Goal: Task Accomplishment & Management: Use online tool/utility

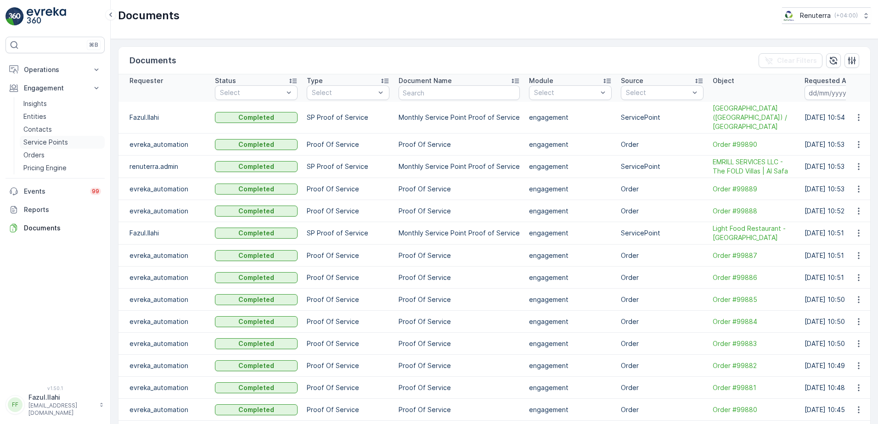
click at [48, 143] on p "Service Points" at bounding box center [45, 142] width 45 height 9
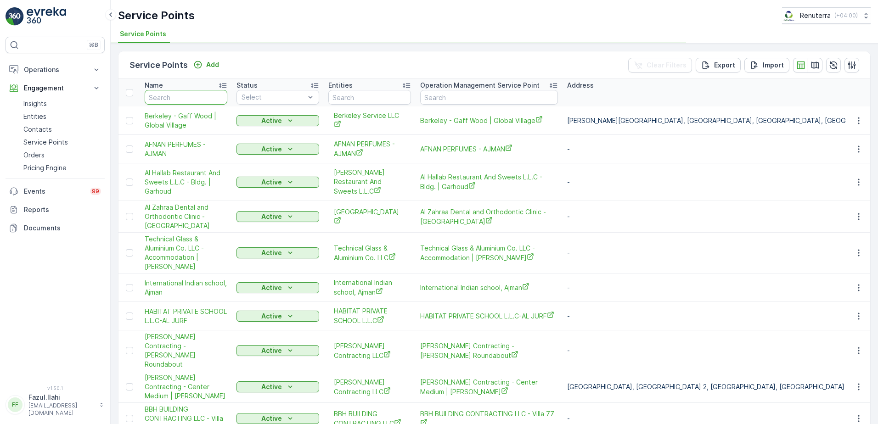
click at [175, 94] on input "text" at bounding box center [186, 97] width 83 height 15
click at [207, 92] on input "text" at bounding box center [186, 97] width 83 height 15
type input "mun"
click at [185, 97] on input "mun" at bounding box center [186, 97] width 83 height 15
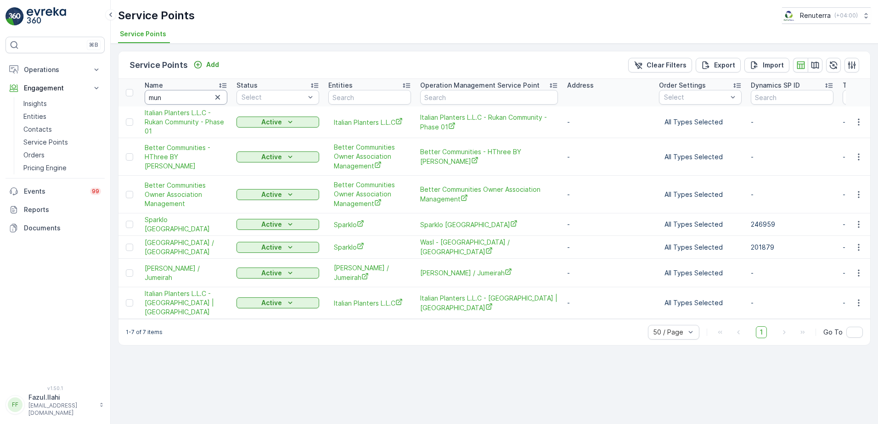
click at [175, 104] on input "mun" at bounding box center [186, 97] width 83 height 15
type input "mub"
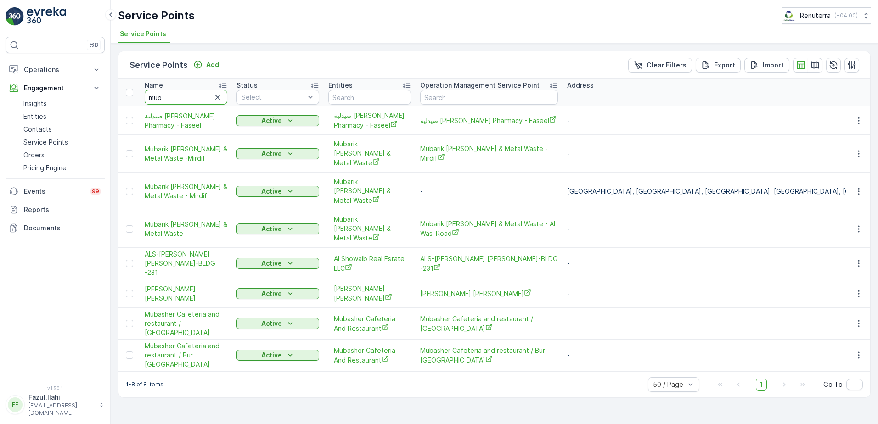
click at [175, 104] on input "mub" at bounding box center [186, 97] width 83 height 15
type input "mubaz"
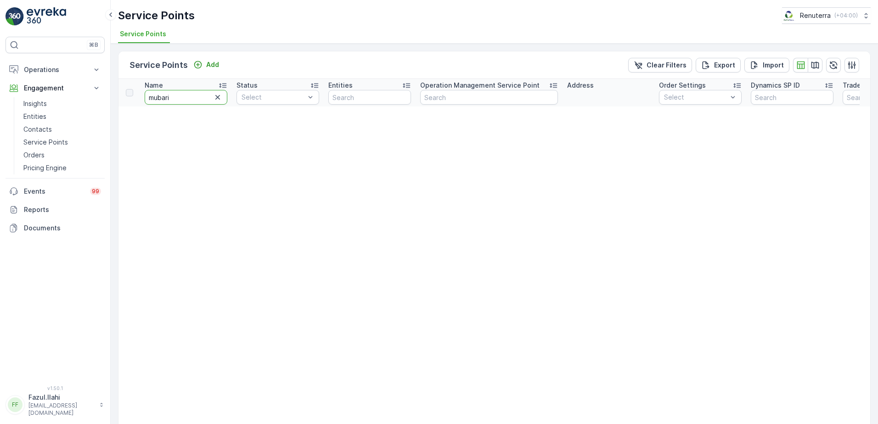
type input "mubarik"
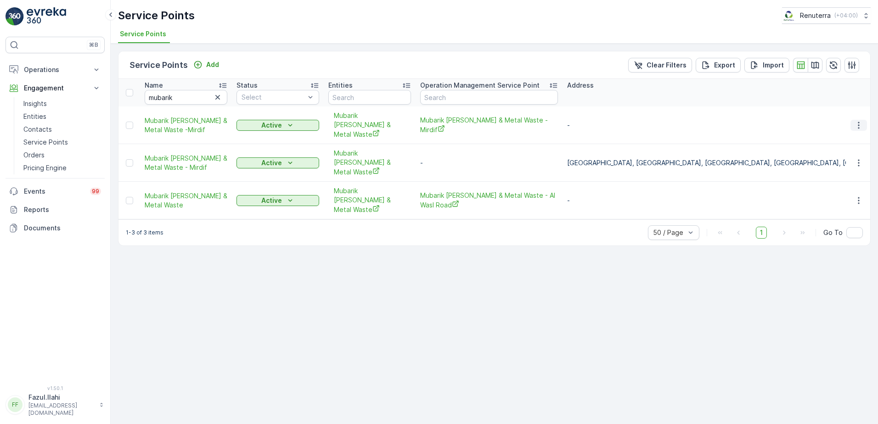
click at [860, 122] on icon "button" at bounding box center [858, 125] width 9 height 9
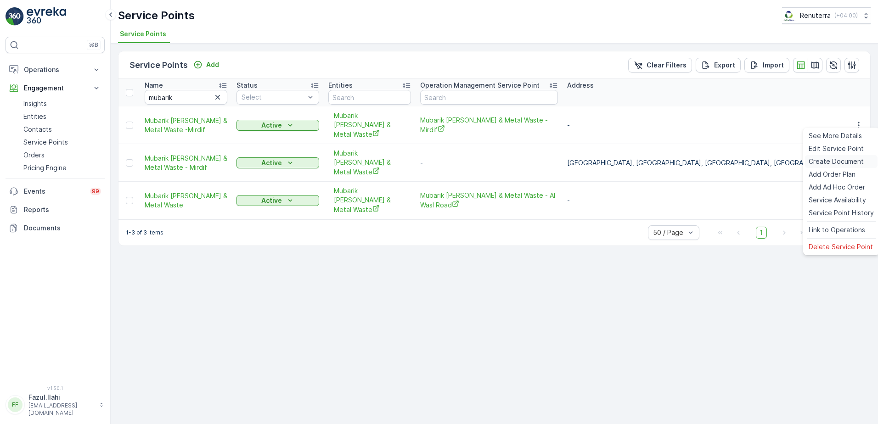
click at [838, 157] on div "Create Document" at bounding box center [841, 161] width 73 height 13
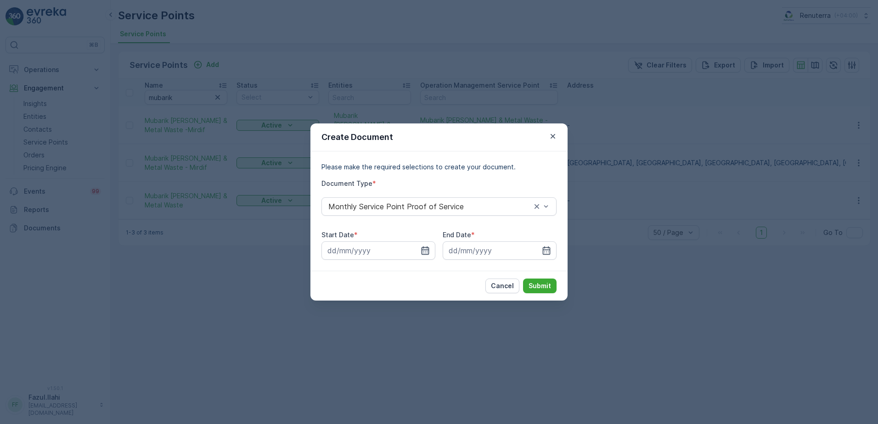
click at [422, 253] on icon "button" at bounding box center [425, 250] width 9 height 9
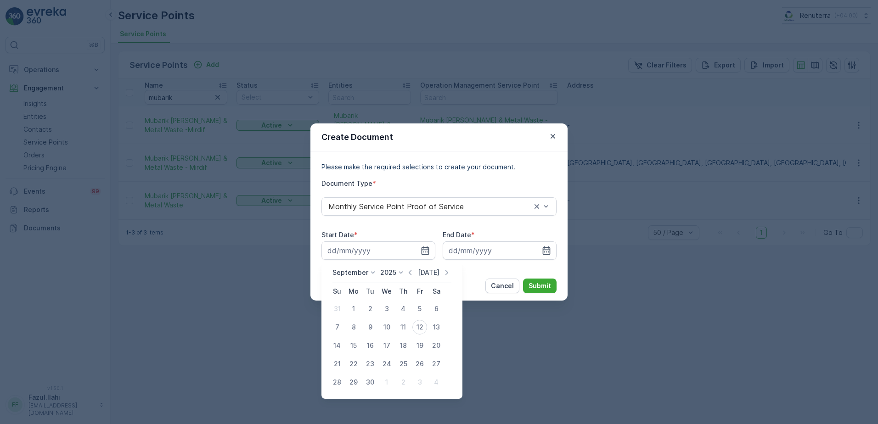
click at [410, 269] on icon "button" at bounding box center [409, 272] width 9 height 9
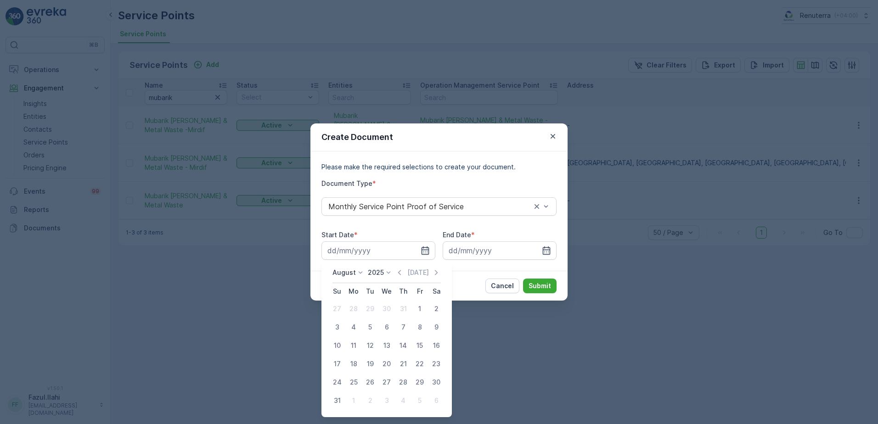
click at [425, 306] on div "1" at bounding box center [419, 309] width 15 height 15
type input "01.08.2025"
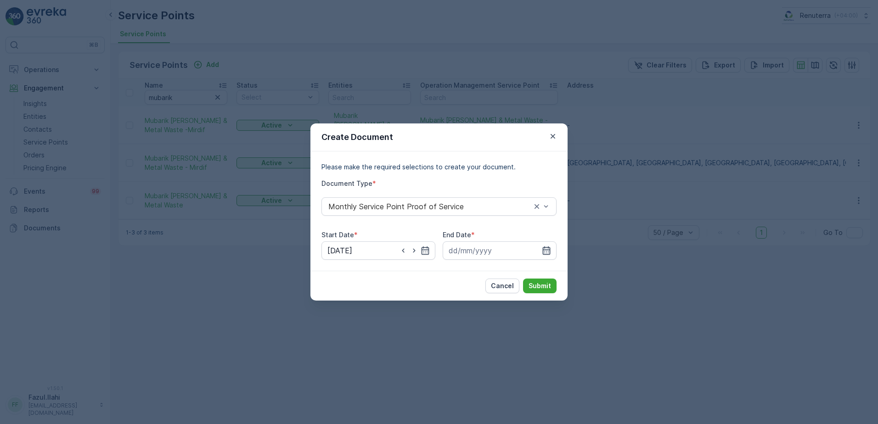
click at [546, 246] on icon "button" at bounding box center [546, 250] width 9 height 9
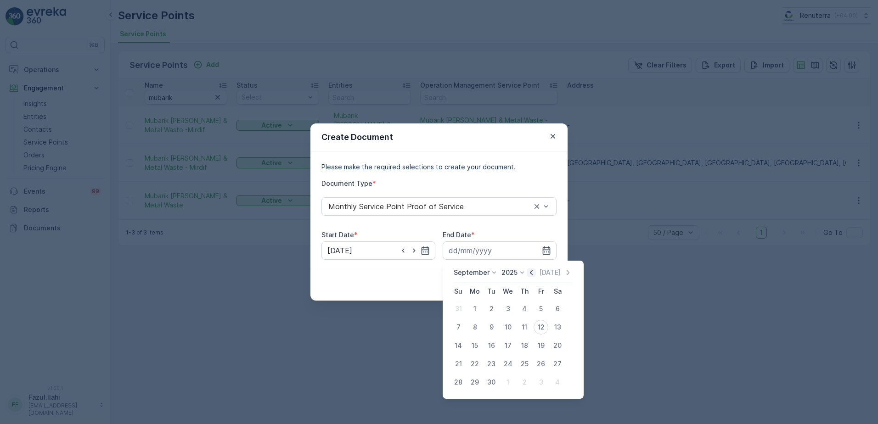
click at [529, 275] on icon "button" at bounding box center [531, 272] width 9 height 9
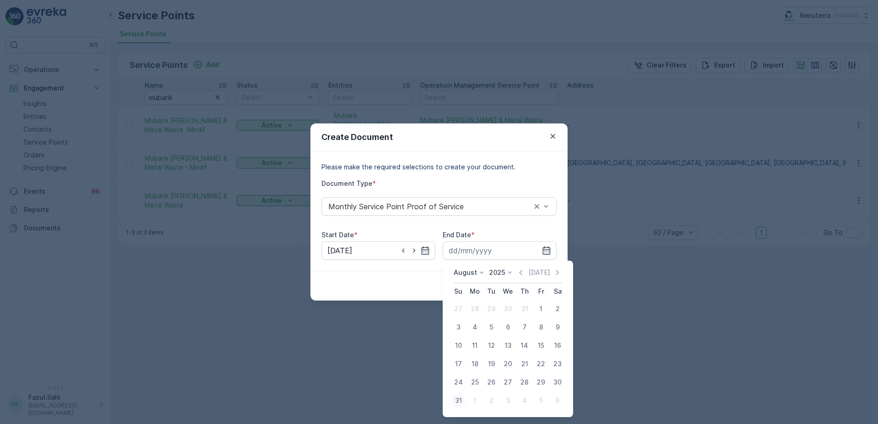
click at [452, 403] on div "31" at bounding box center [458, 401] width 15 height 15
type input "31.08.2025"
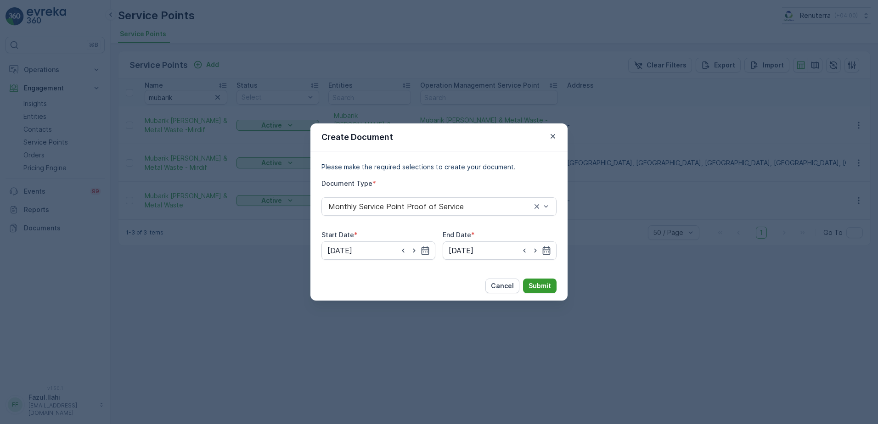
click at [542, 281] on p "Submit" at bounding box center [540, 285] width 23 height 9
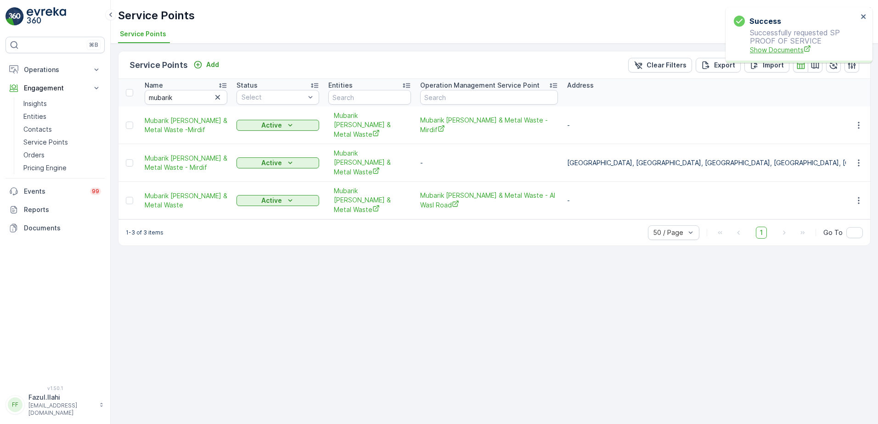
click at [774, 49] on span "Show Documents" at bounding box center [804, 50] width 108 height 10
click at [190, 97] on input "mubarik" at bounding box center [186, 97] width 83 height 15
type input "Motoe"
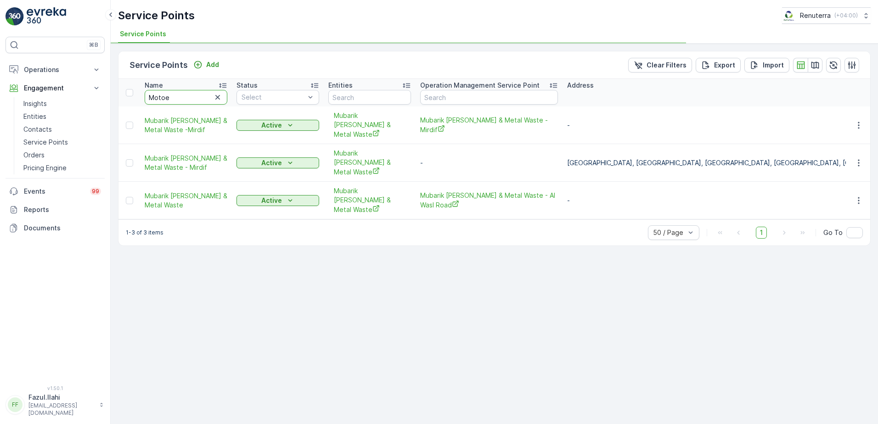
click at [189, 98] on input "Motoe" at bounding box center [186, 97] width 83 height 15
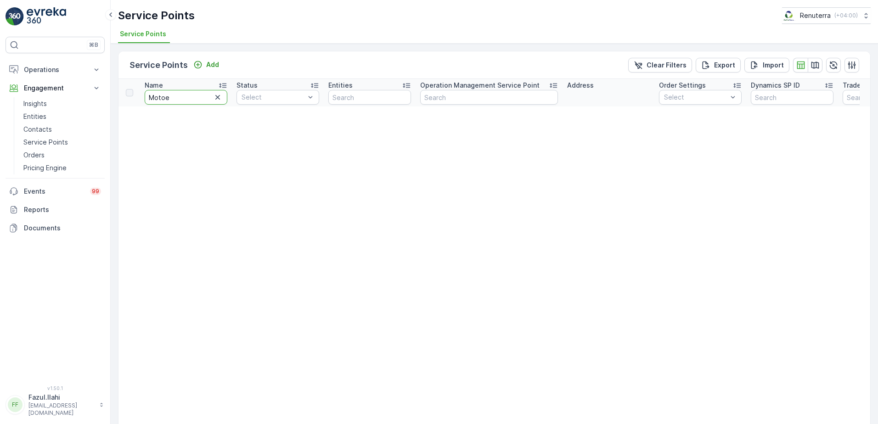
click at [189, 98] on input "Motoe" at bounding box center [186, 97] width 83 height 15
type input "Moto"
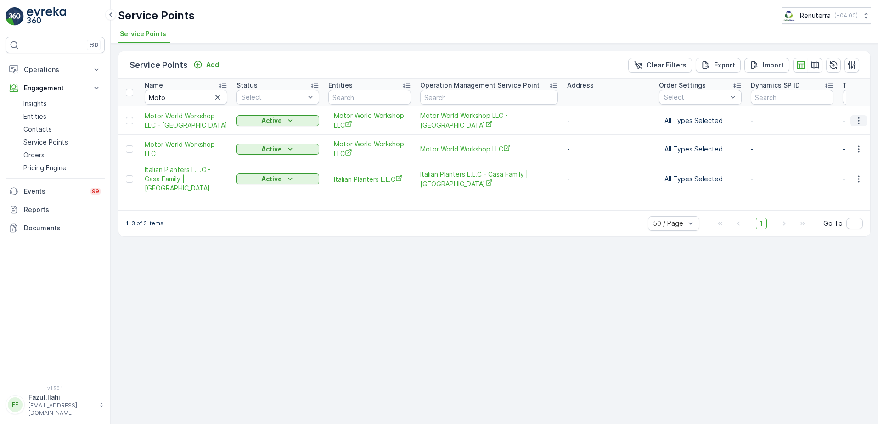
click at [856, 120] on icon "button" at bounding box center [858, 120] width 9 height 9
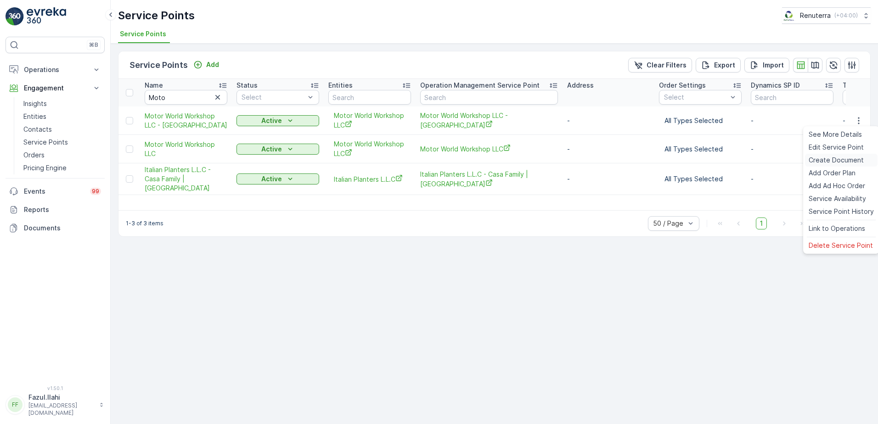
click at [824, 163] on span "Create Document" at bounding box center [836, 160] width 55 height 9
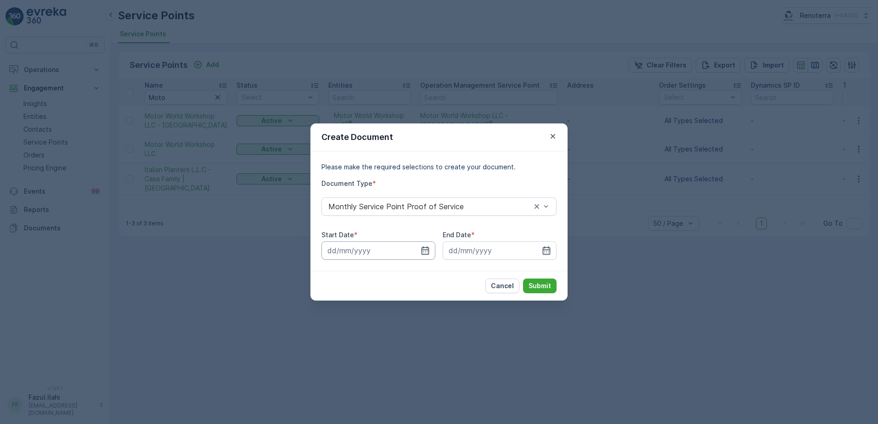
click at [432, 248] on input at bounding box center [378, 251] width 114 height 18
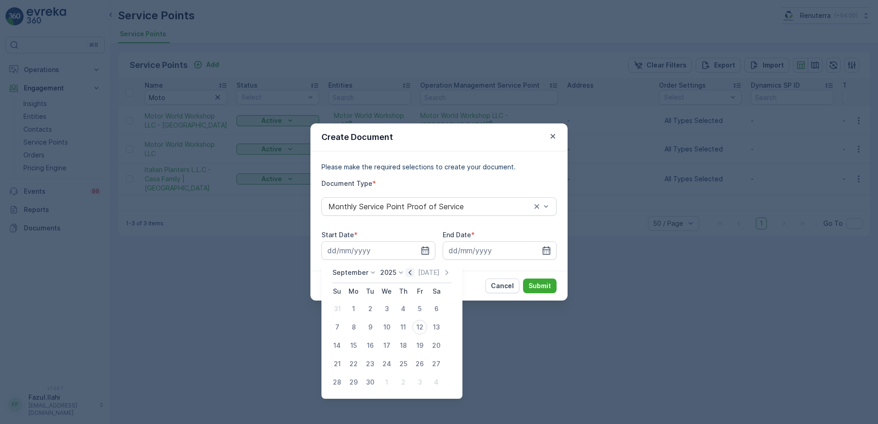
click at [411, 275] on icon "button" at bounding box center [409, 272] width 9 height 9
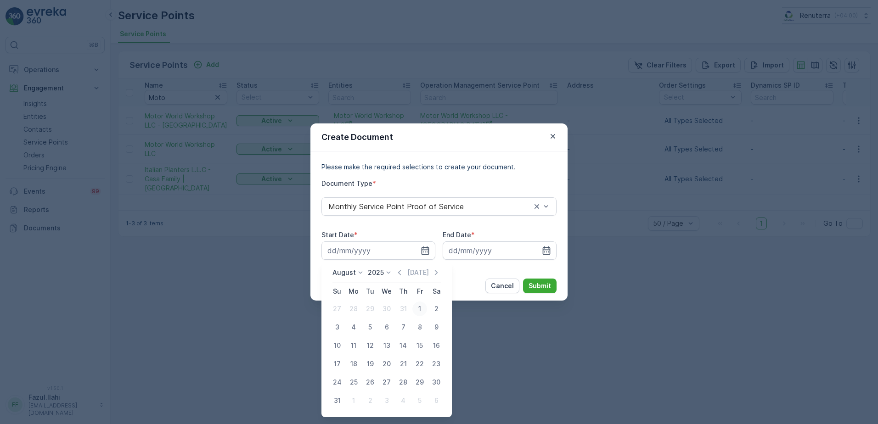
click at [415, 306] on div "1" at bounding box center [419, 309] width 15 height 15
type input "01.08.2025"
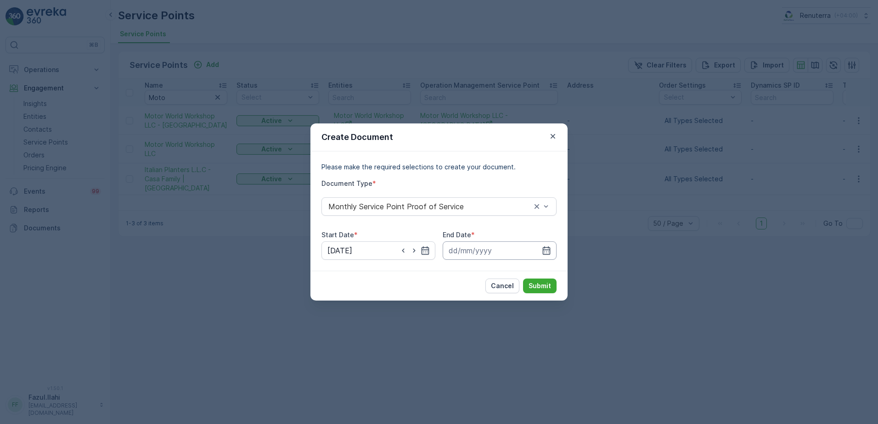
click at [552, 250] on input at bounding box center [500, 251] width 114 height 18
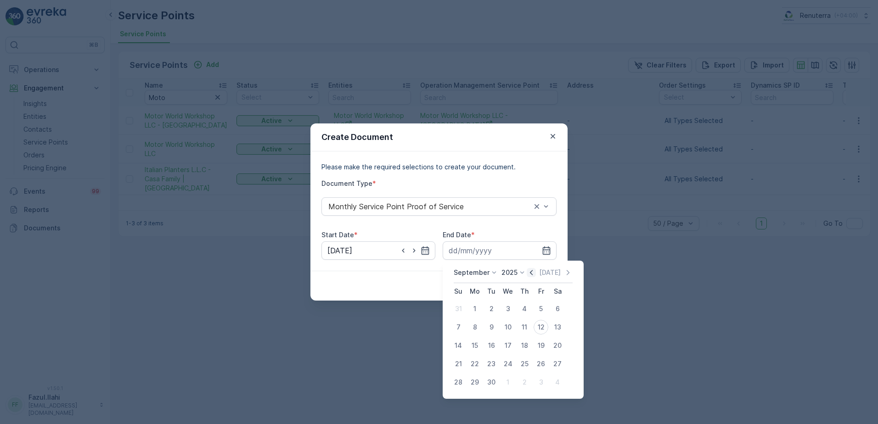
click at [528, 274] on icon "button" at bounding box center [531, 272] width 9 height 9
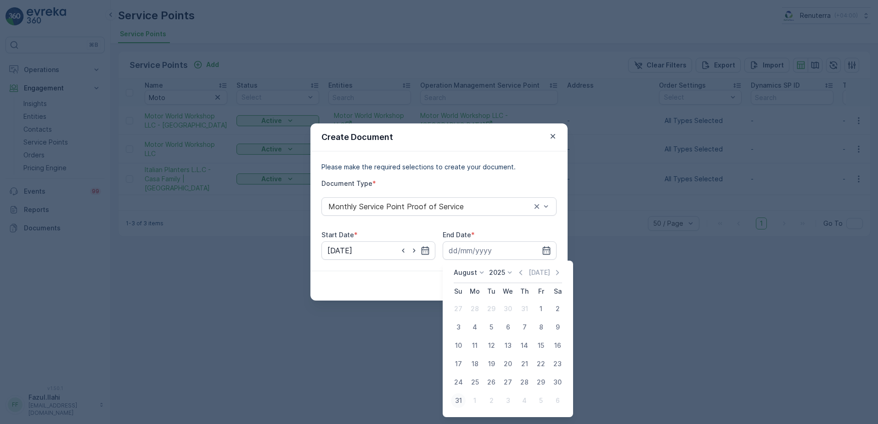
click at [459, 394] on div "31" at bounding box center [458, 401] width 15 height 15
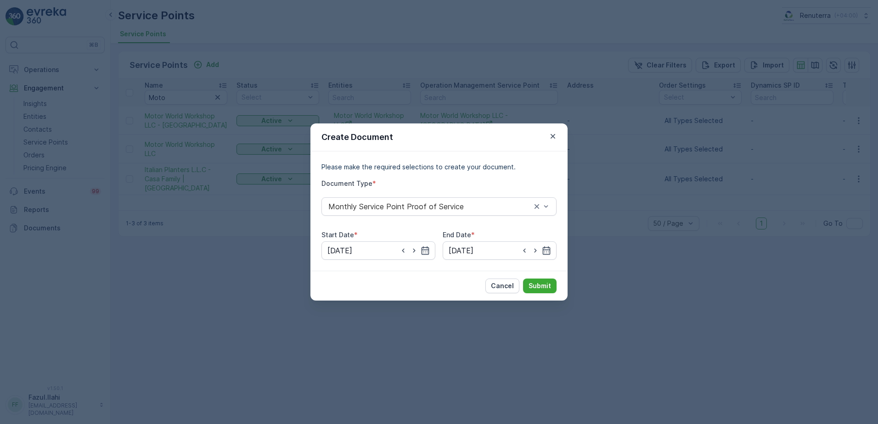
type input "31.08.2025"
click at [542, 280] on button "Submit" at bounding box center [540, 286] width 34 height 15
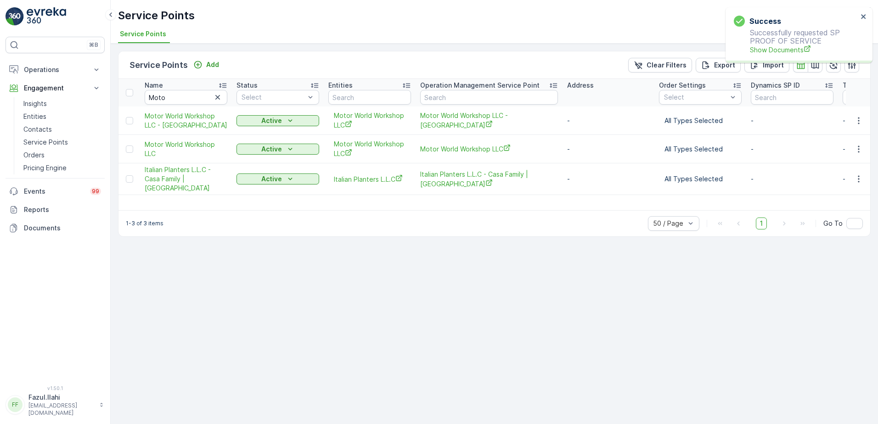
click at [762, 45] on p "Successfully requested SP PROOF OF SERVICE Show Documents" at bounding box center [796, 41] width 124 height 26
click at [860, 123] on icon "button" at bounding box center [858, 120] width 9 height 9
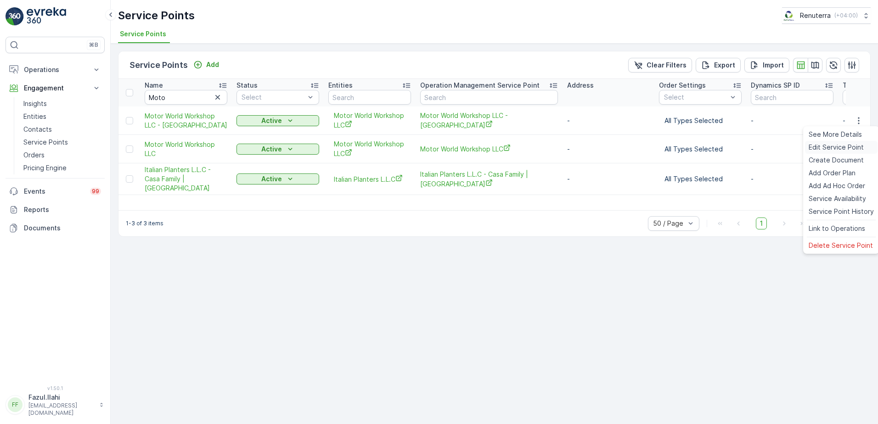
click at [825, 148] on span "Edit Service Point" at bounding box center [836, 147] width 55 height 9
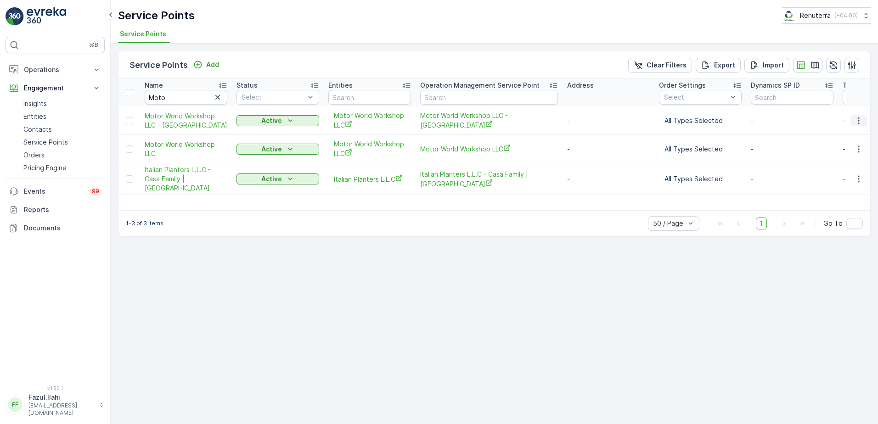
click at [858, 120] on icon "button" at bounding box center [858, 120] width 1 height 7
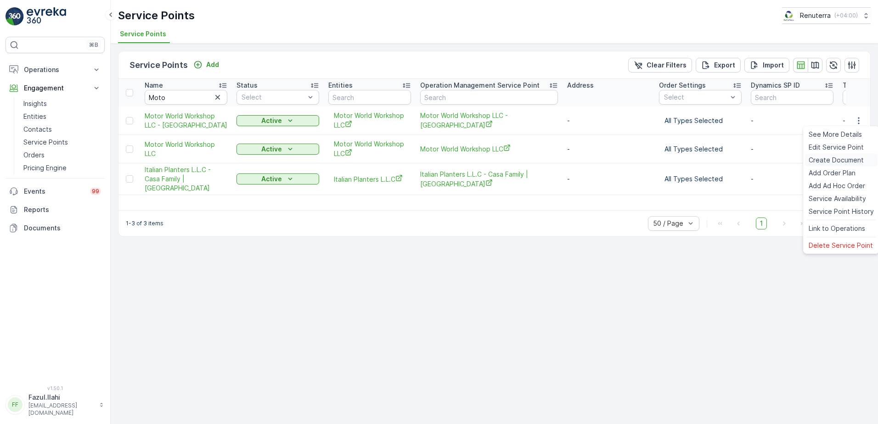
click at [841, 159] on span "Create Document" at bounding box center [836, 160] width 55 height 9
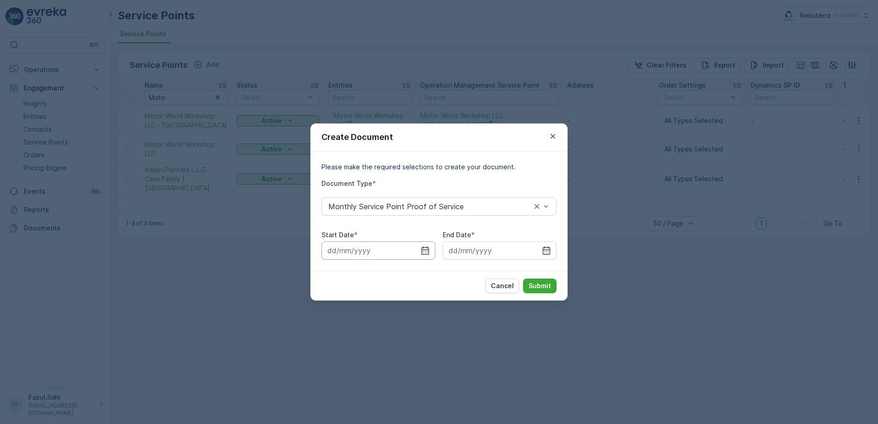
click at [418, 250] on input at bounding box center [378, 251] width 114 height 18
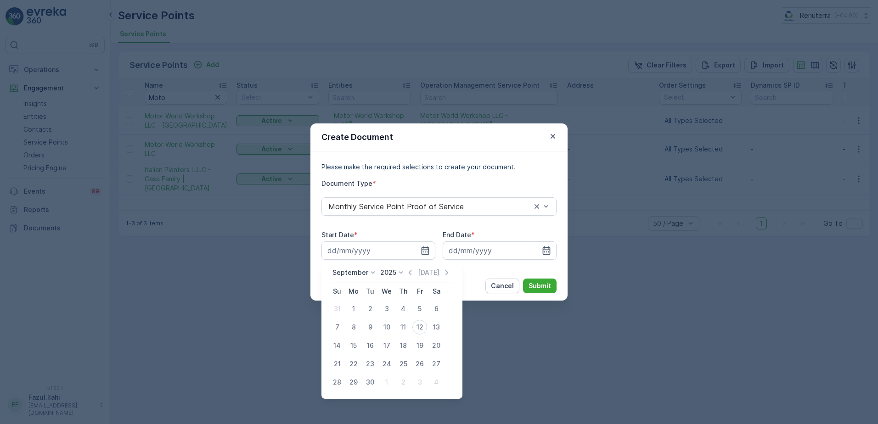
click at [405, 278] on div "September 2025 Today" at bounding box center [391, 275] width 119 height 15
click at [405, 273] on icon "button" at bounding box center [409, 272] width 9 height 9
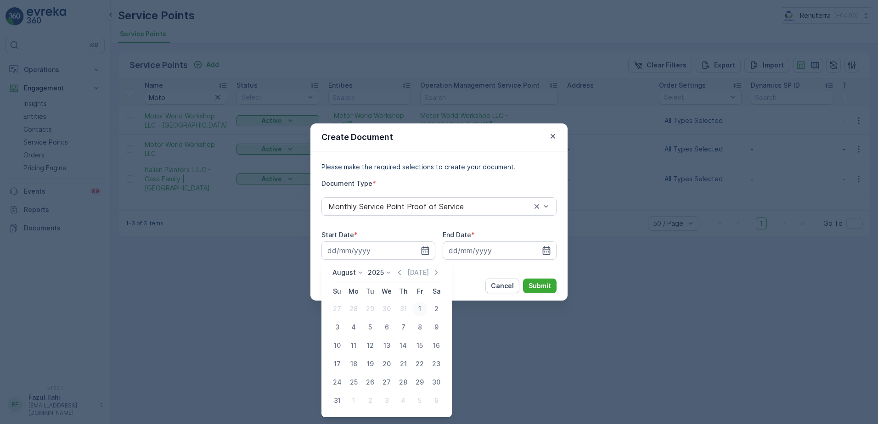
click at [420, 303] on div "1" at bounding box center [419, 309] width 15 height 15
type input "01.08.2025"
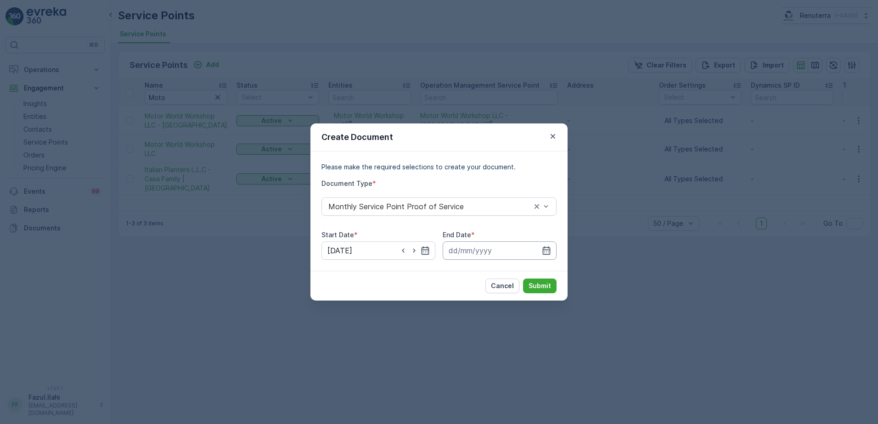
click at [552, 251] on input at bounding box center [500, 251] width 114 height 18
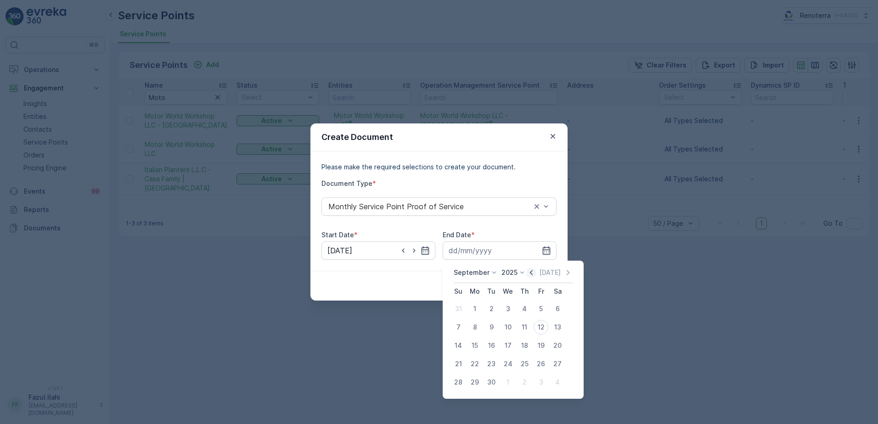
click at [531, 274] on icon "button" at bounding box center [531, 272] width 9 height 9
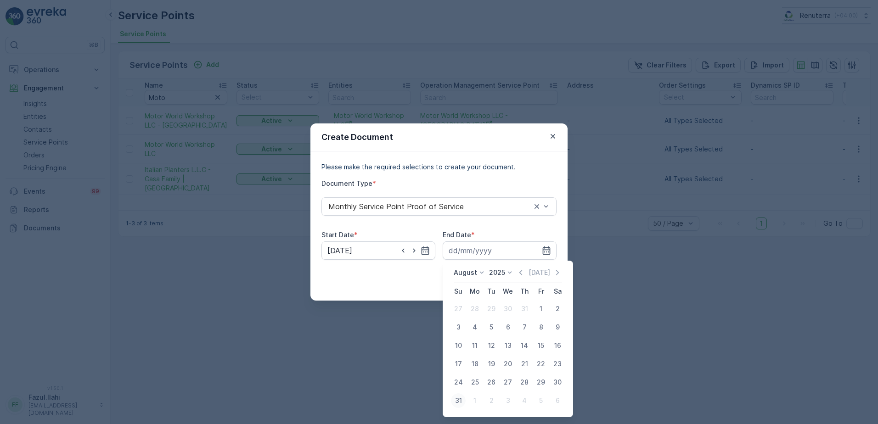
click at [457, 404] on div "31" at bounding box center [458, 401] width 15 height 15
type input "31.08.2025"
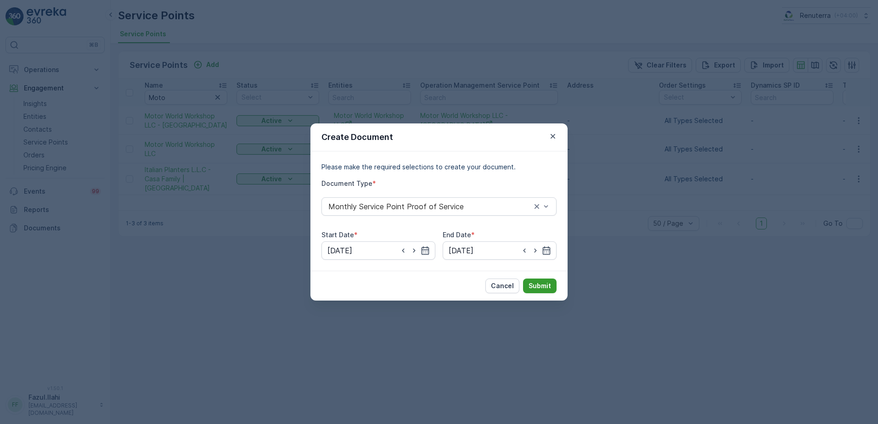
click at [544, 283] on p "Submit" at bounding box center [540, 285] width 23 height 9
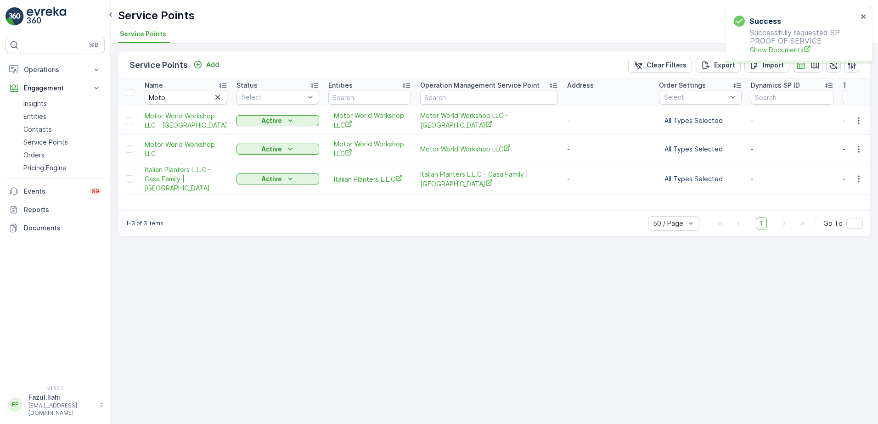
click at [760, 49] on span "Show Documents" at bounding box center [804, 50] width 108 height 10
click at [860, 147] on icon "button" at bounding box center [858, 149] width 9 height 9
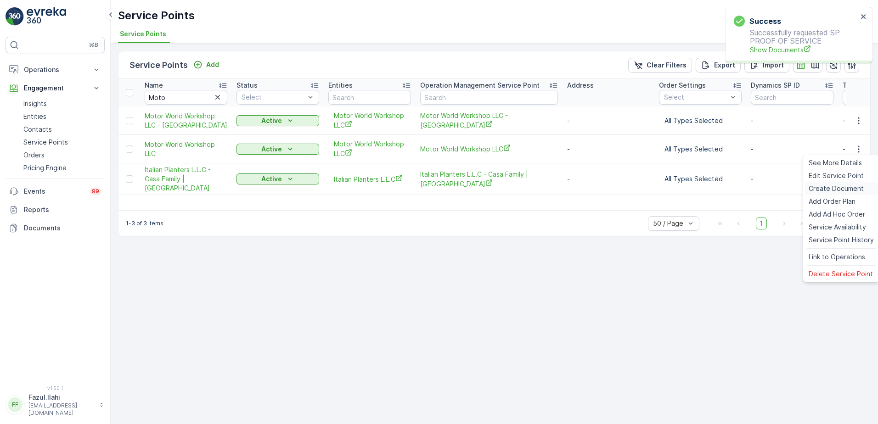
click at [843, 183] on div "Create Document" at bounding box center [841, 188] width 73 height 13
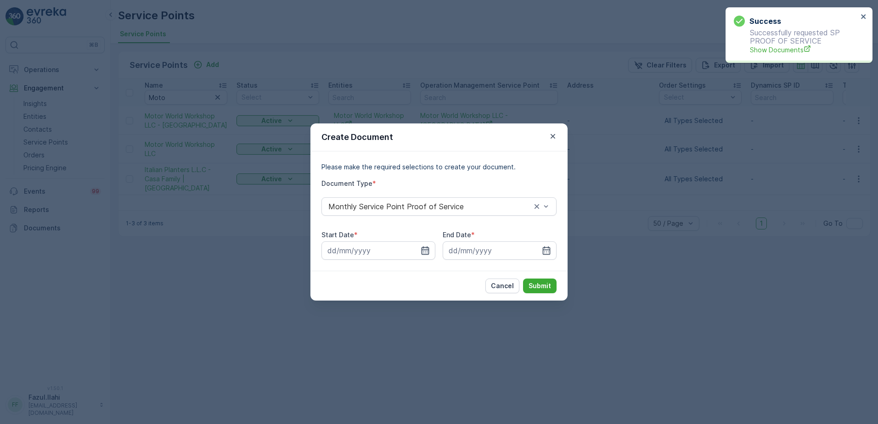
click at [423, 248] on icon "button" at bounding box center [426, 251] width 8 height 8
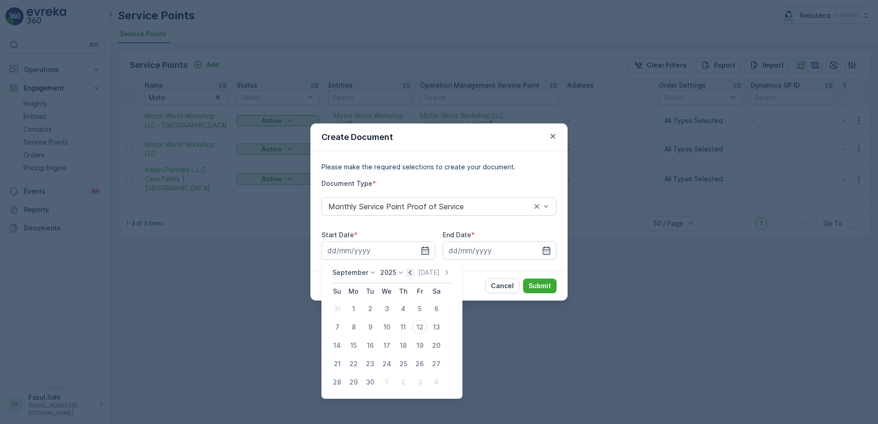
click at [406, 270] on icon "button" at bounding box center [409, 272] width 9 height 9
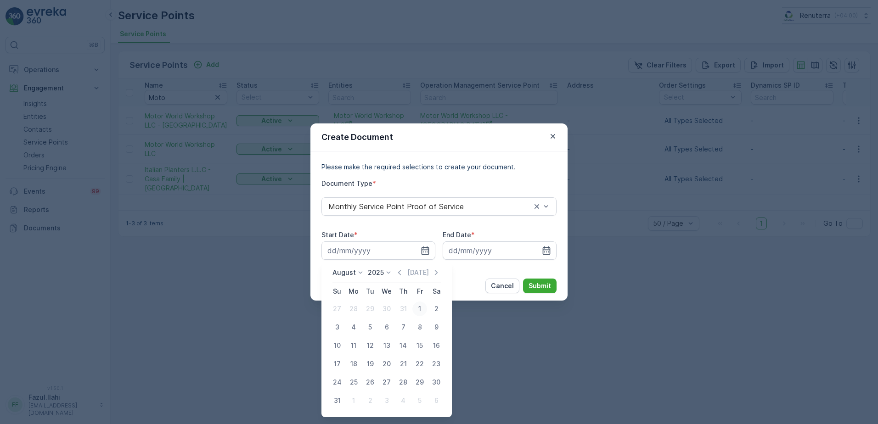
click at [417, 314] on div "1" at bounding box center [419, 309] width 15 height 15
type input "01.08.2025"
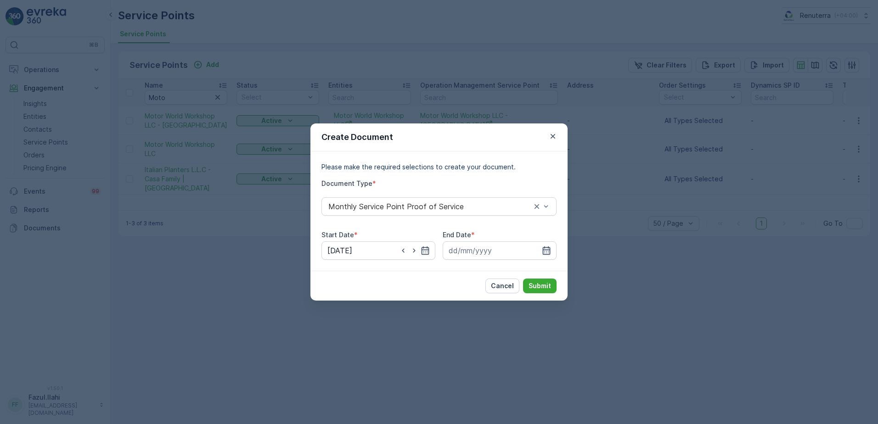
click at [548, 253] on icon "button" at bounding box center [547, 251] width 8 height 8
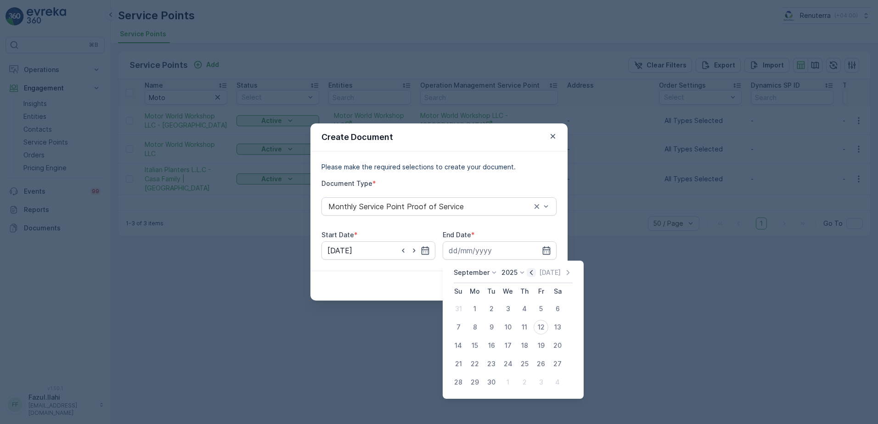
click at [527, 273] on icon "button" at bounding box center [531, 272] width 9 height 9
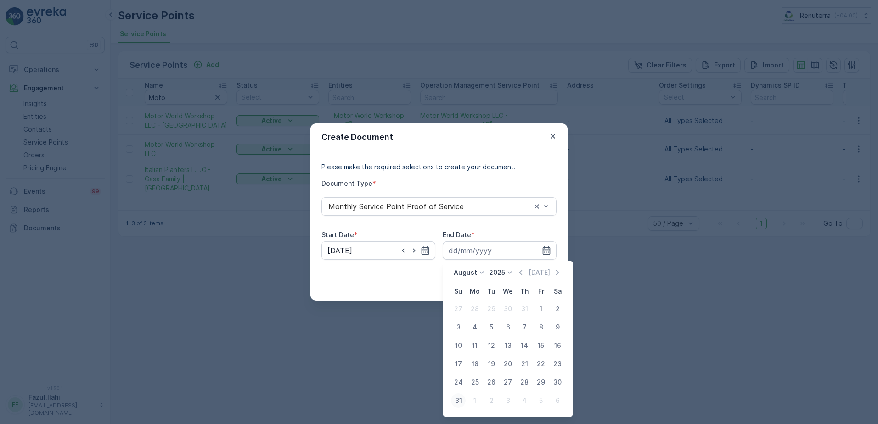
click at [458, 403] on div "31" at bounding box center [458, 401] width 15 height 15
type input "31.08.2025"
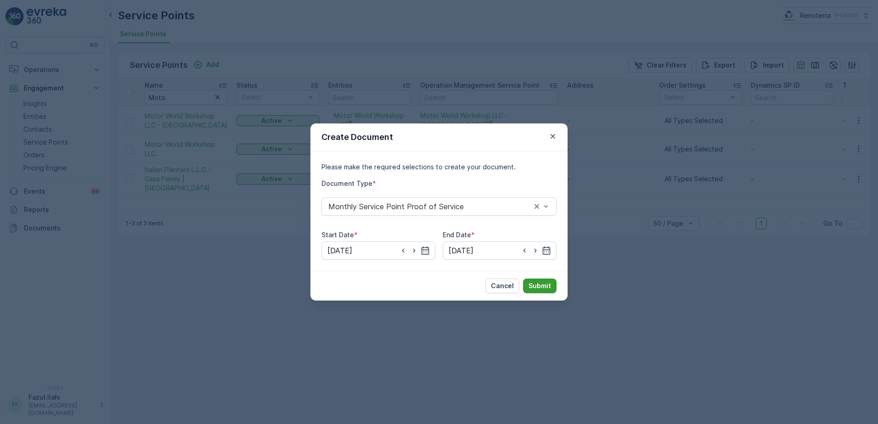
click at [536, 281] on button "Submit" at bounding box center [540, 286] width 34 height 15
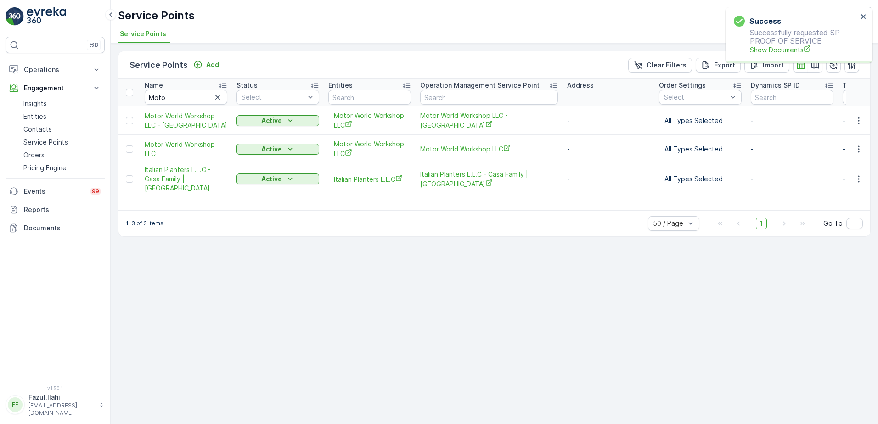
click at [777, 51] on span "Show Documents" at bounding box center [804, 50] width 108 height 10
click at [185, 98] on input "Moto" at bounding box center [186, 97] width 83 height 15
click at [185, 97] on input "Moto" at bounding box center [186, 97] width 83 height 15
type input "Ha"
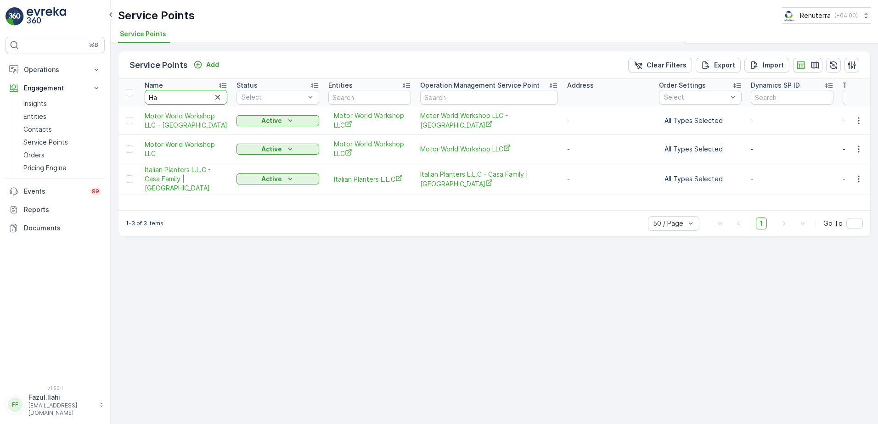
click at [185, 97] on input "Ha" at bounding box center [186, 97] width 83 height 15
type input "HaLam"
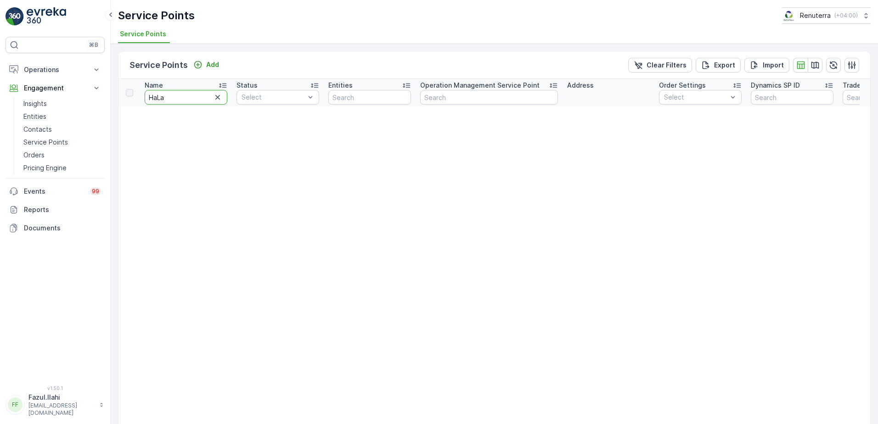
type input "HaL"
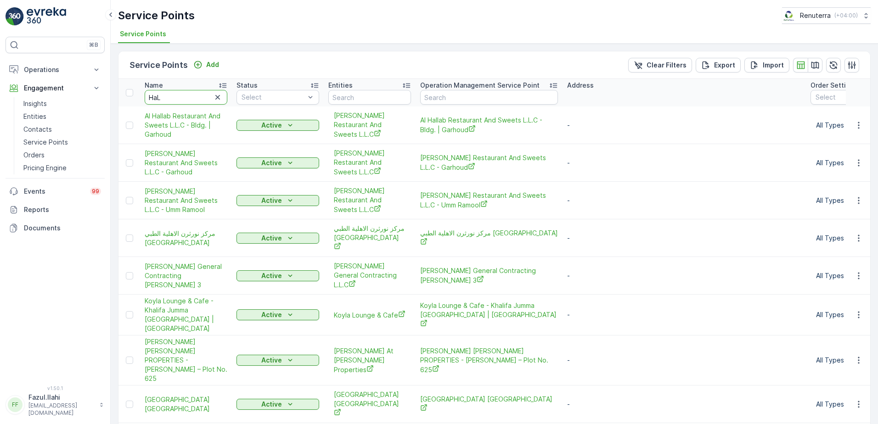
click at [185, 97] on input "HaL" at bounding box center [186, 97] width 83 height 15
type input "HaLa"
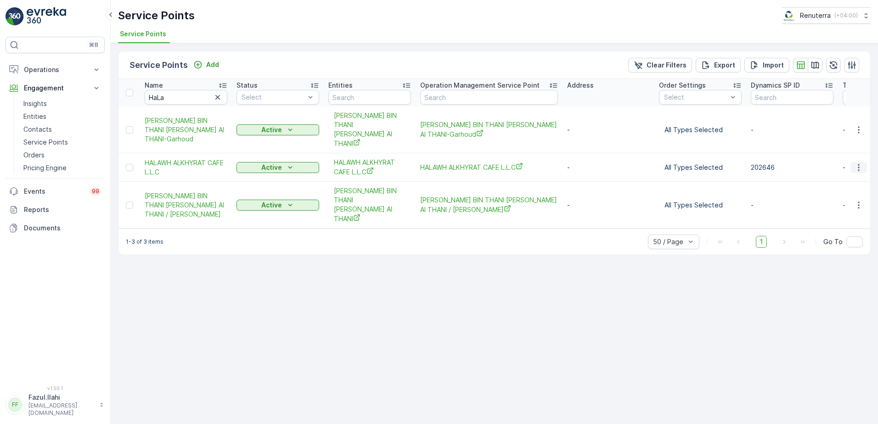
click at [857, 163] on icon "button" at bounding box center [858, 167] width 9 height 9
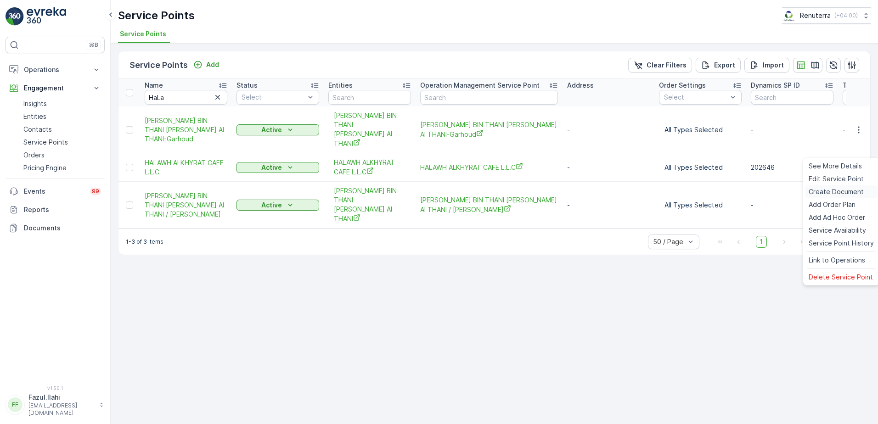
click at [832, 189] on span "Create Document" at bounding box center [836, 191] width 55 height 9
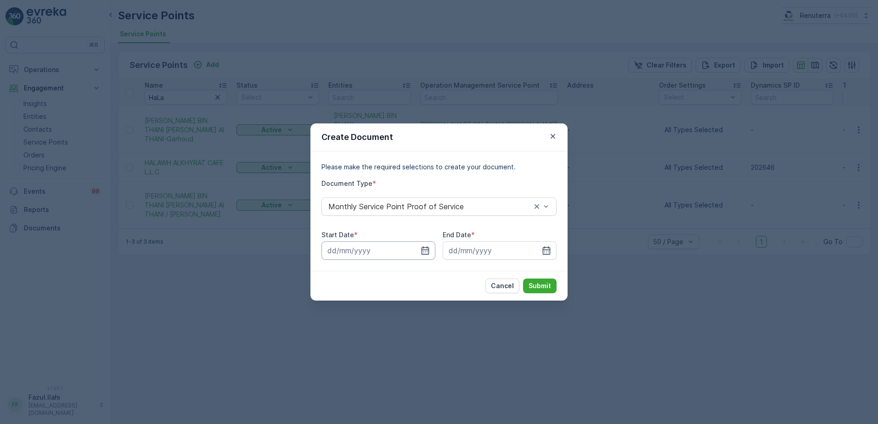
click at [426, 255] on input at bounding box center [378, 251] width 114 height 18
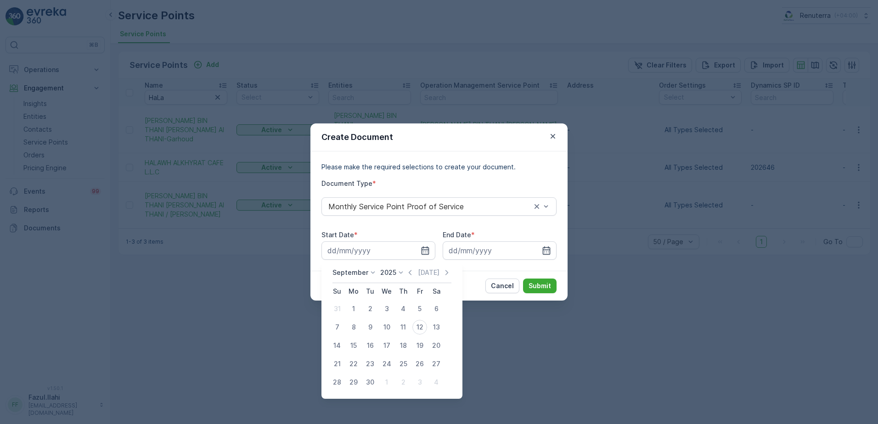
click at [411, 277] on div "September 2025 Today" at bounding box center [391, 275] width 119 height 15
click at [405, 276] on icon "button" at bounding box center [409, 272] width 9 height 9
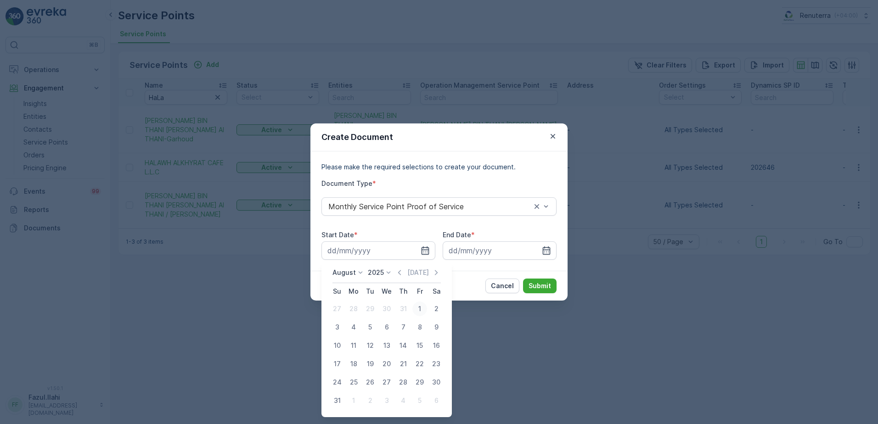
click at [418, 309] on div "1" at bounding box center [419, 309] width 15 height 15
type input "01.08.2025"
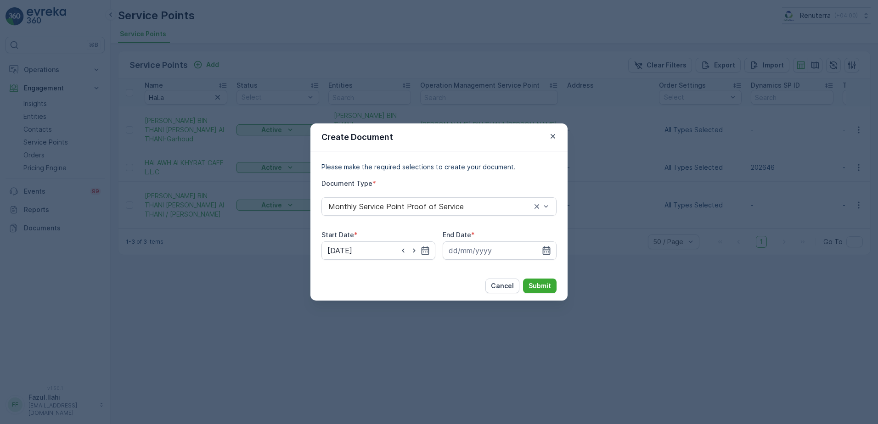
click at [549, 247] on icon "button" at bounding box center [547, 251] width 8 height 8
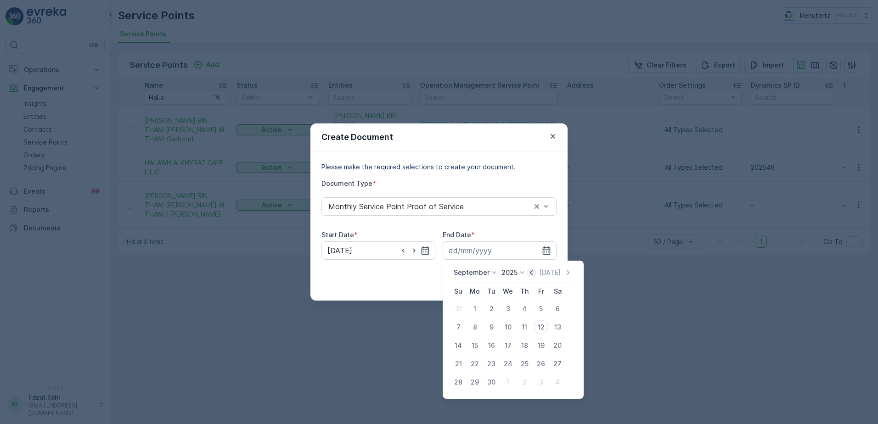
click at [532, 271] on icon "button" at bounding box center [531, 272] width 9 height 9
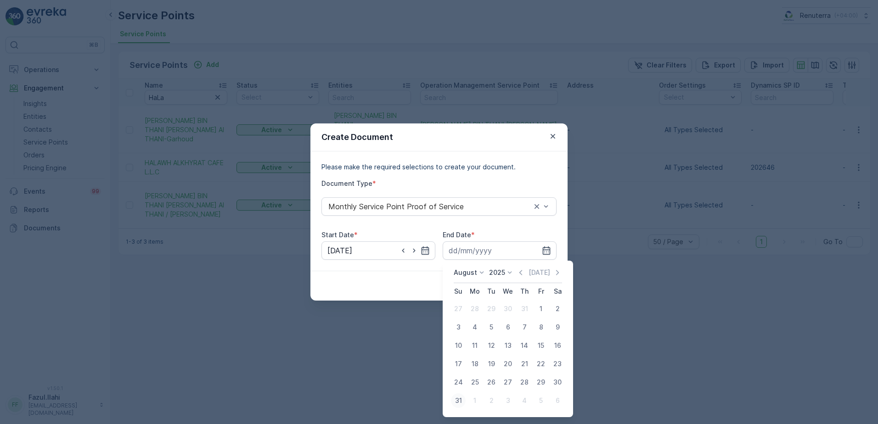
click at [459, 402] on div "31" at bounding box center [458, 401] width 15 height 15
type input "31.08.2025"
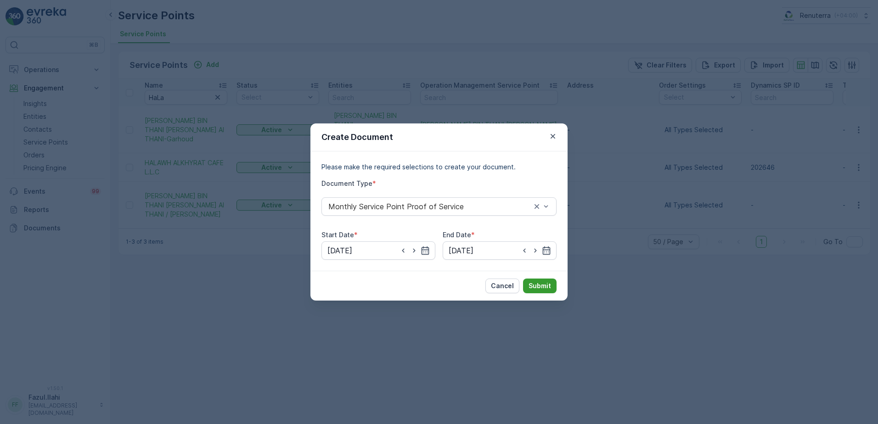
click at [542, 286] on p "Submit" at bounding box center [540, 285] width 23 height 9
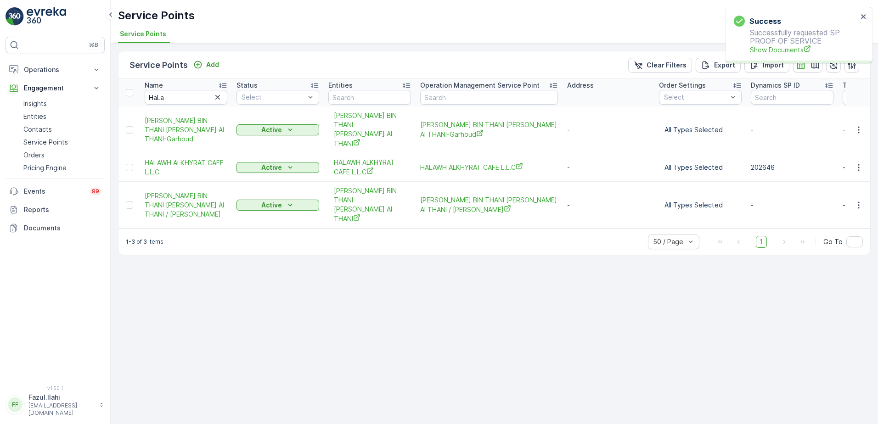
click at [794, 48] on span "Show Documents" at bounding box center [804, 50] width 108 height 10
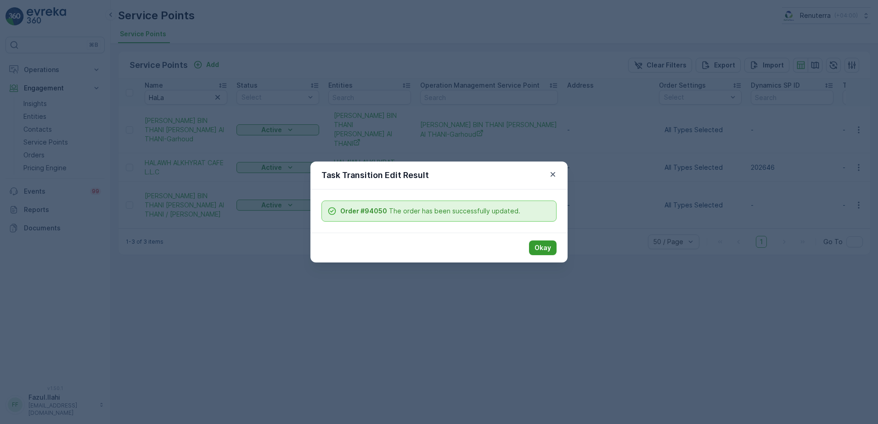
click at [545, 246] on p "Okay" at bounding box center [543, 247] width 17 height 9
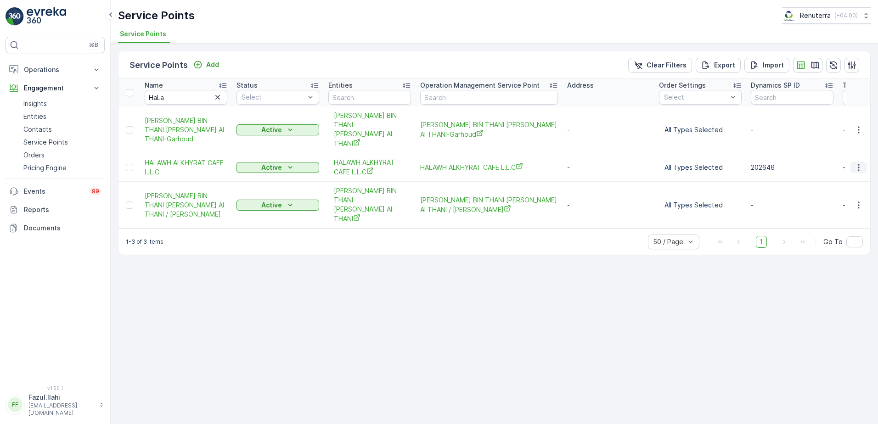
click at [860, 163] on icon "button" at bounding box center [858, 167] width 9 height 9
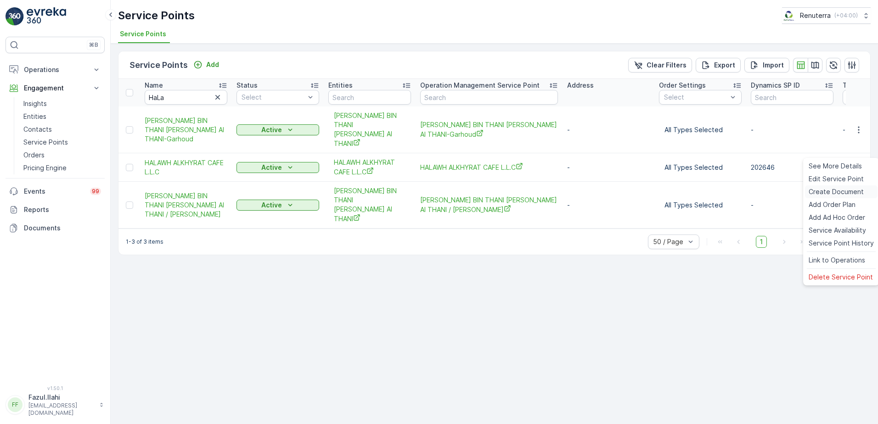
click at [835, 190] on span "Create Document" at bounding box center [836, 191] width 55 height 9
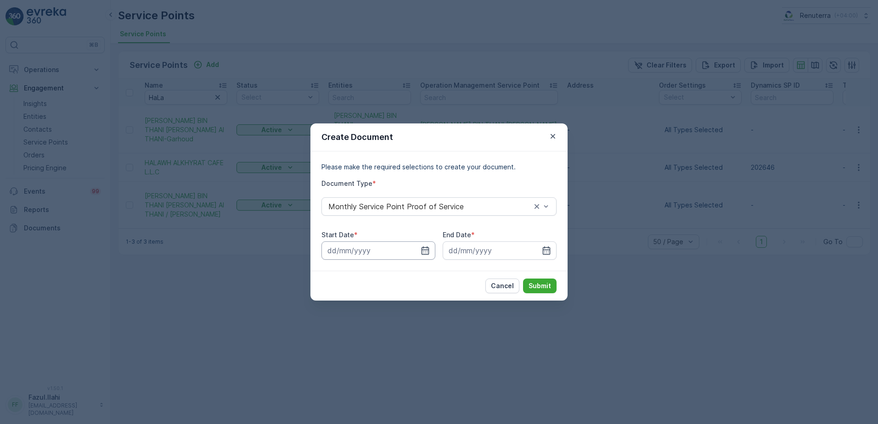
click at [419, 254] on input at bounding box center [378, 251] width 114 height 18
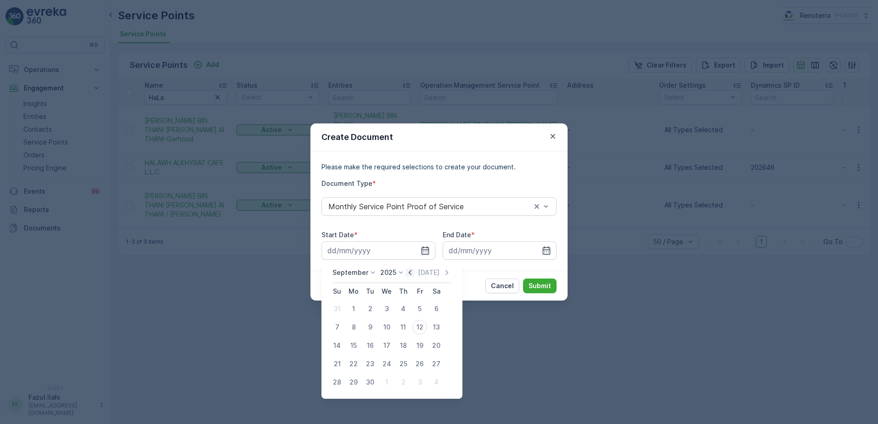
click at [411, 270] on icon "button" at bounding box center [409, 272] width 9 height 9
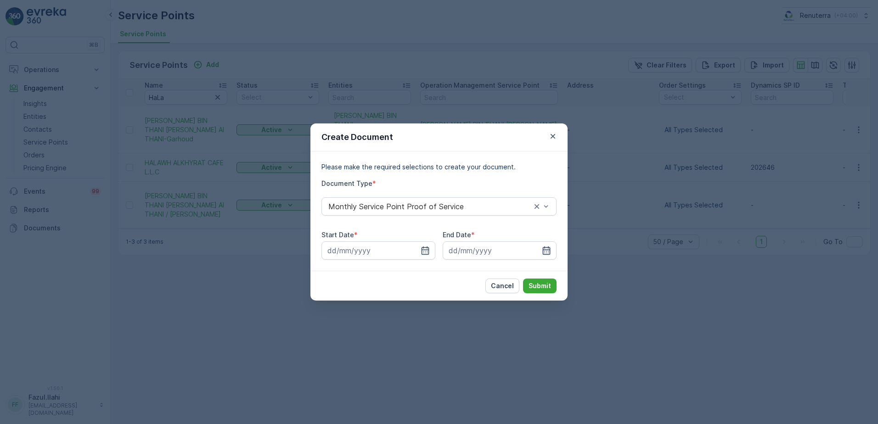
click at [547, 248] on icon "button" at bounding box center [547, 251] width 8 height 8
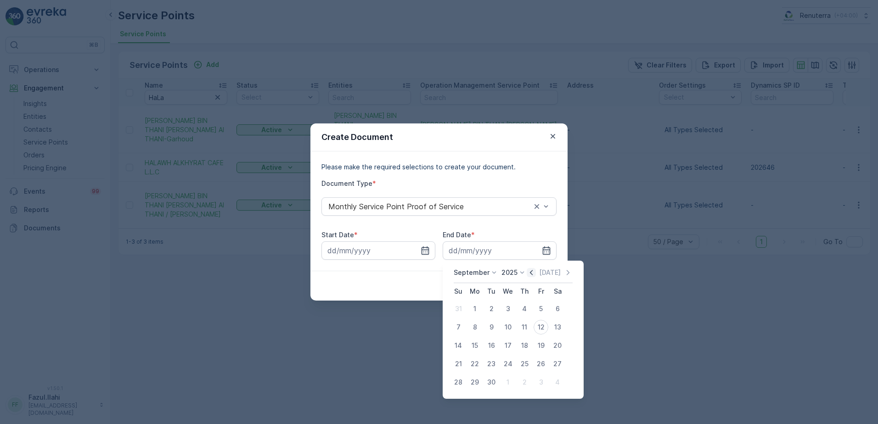
click at [530, 273] on icon "button" at bounding box center [531, 272] width 3 height 5
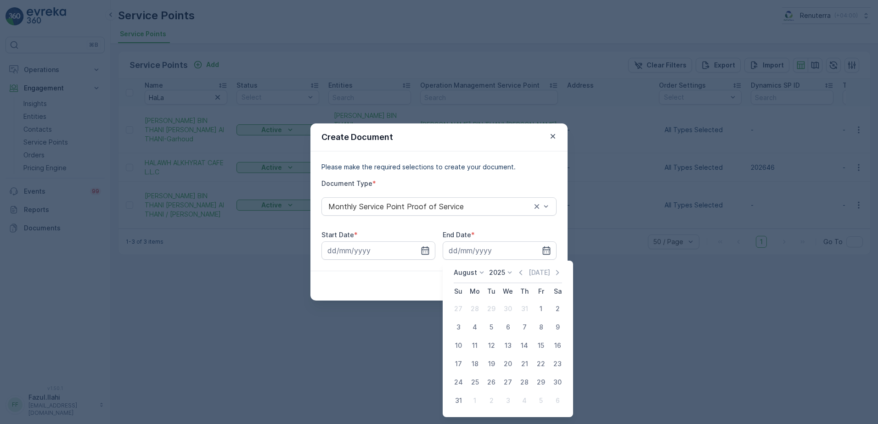
click at [454, 396] on div "31" at bounding box center [458, 401] width 15 height 15
type input "31.08.2025"
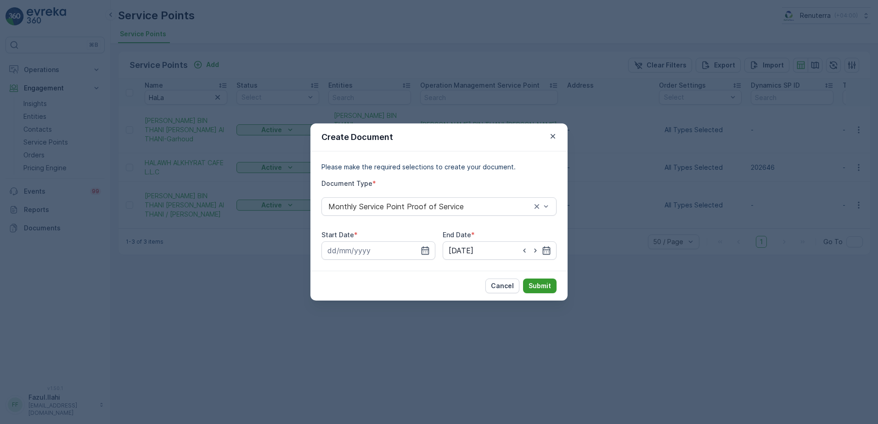
click at [534, 284] on p "Submit" at bounding box center [540, 285] width 23 height 9
click at [427, 250] on icon "button" at bounding box center [426, 251] width 8 height 8
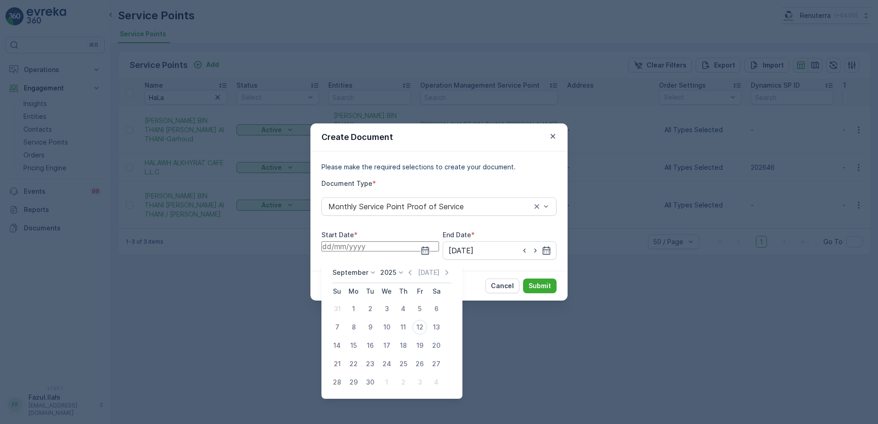
click at [400, 271] on icon at bounding box center [400, 272] width 9 height 9
click at [408, 273] on icon "button" at bounding box center [409, 272] width 9 height 9
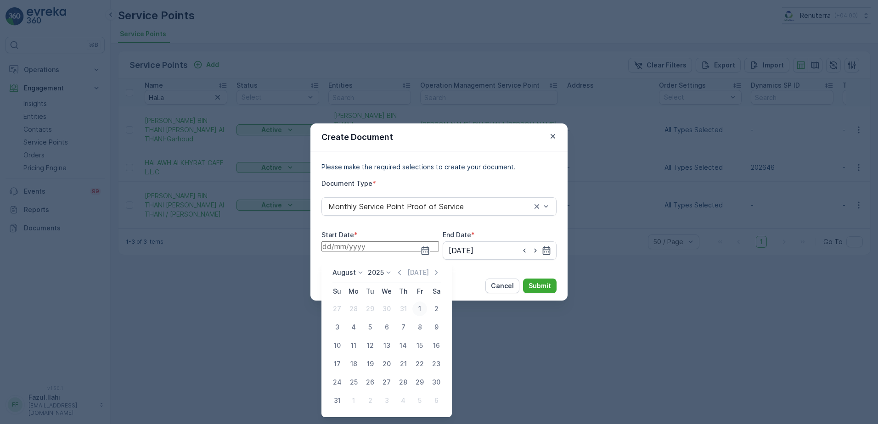
click at [417, 306] on div "1" at bounding box center [419, 309] width 15 height 15
type input "01.08.2025"
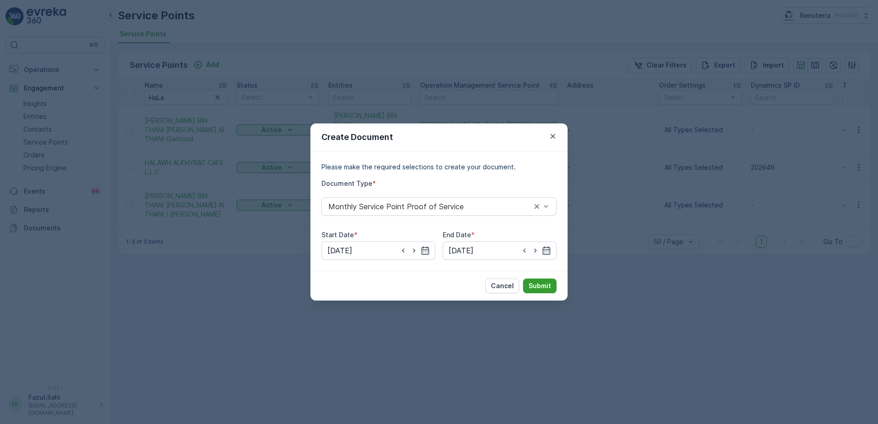
click at [535, 285] on p "Submit" at bounding box center [540, 285] width 23 height 9
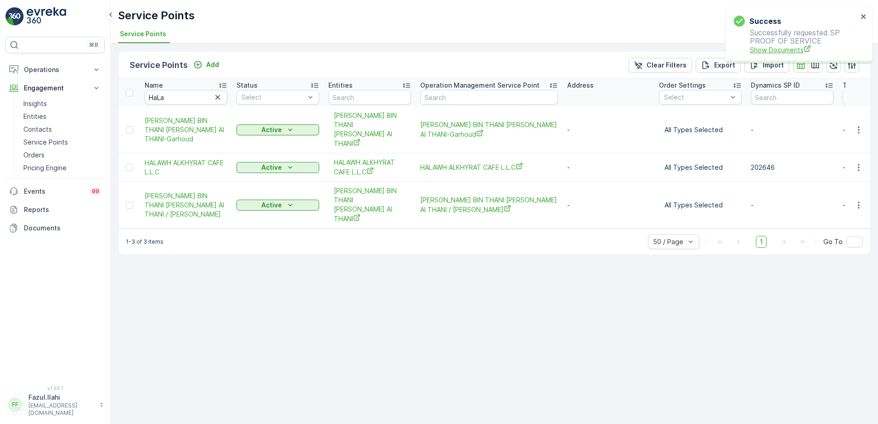
click at [781, 46] on span "Show Documents" at bounding box center [804, 50] width 108 height 10
click at [357, 97] on input "text" at bounding box center [369, 97] width 83 height 15
type input "281"
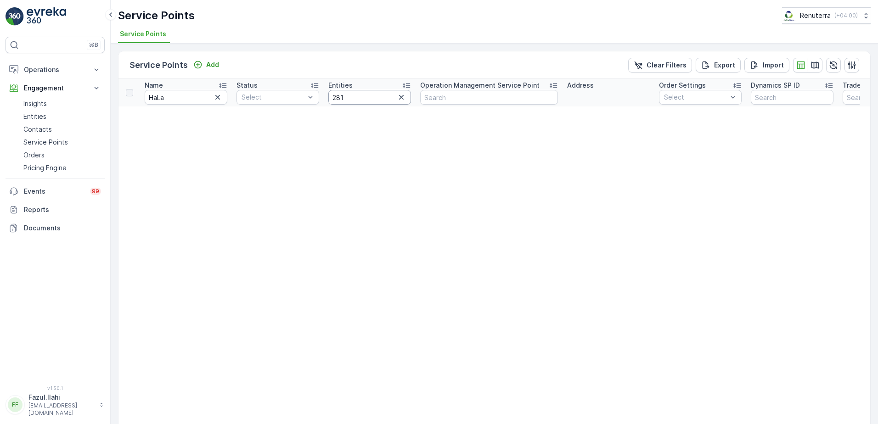
click at [357, 97] on input "281" at bounding box center [369, 97] width 83 height 15
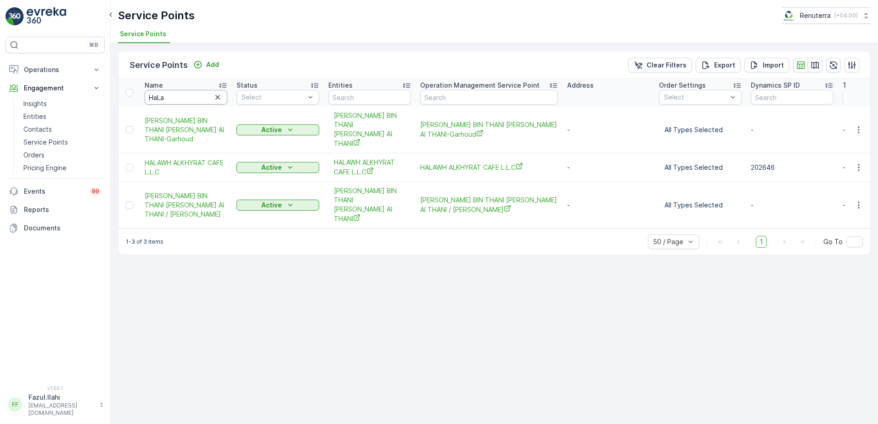
click at [185, 97] on input "HaLa" at bounding box center [186, 97] width 83 height 15
type input "Ha"
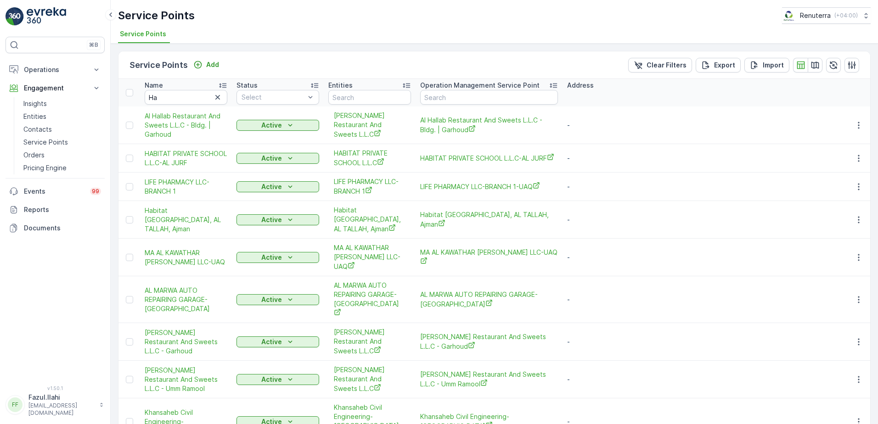
click at [175, 89] on div "Name" at bounding box center [186, 85] width 83 height 9
click at [185, 96] on input "Ha" at bounding box center [186, 97] width 83 height 15
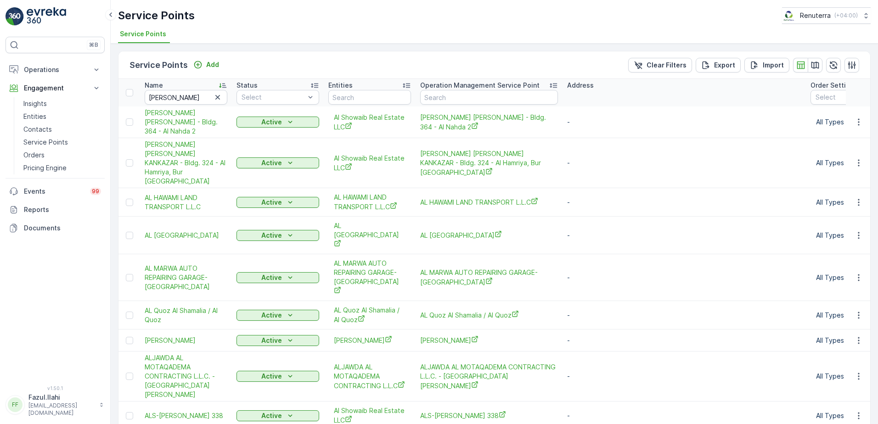
type input "Ha"
click at [185, 96] on input "Ha" at bounding box center [186, 97] width 83 height 15
type input "Han"
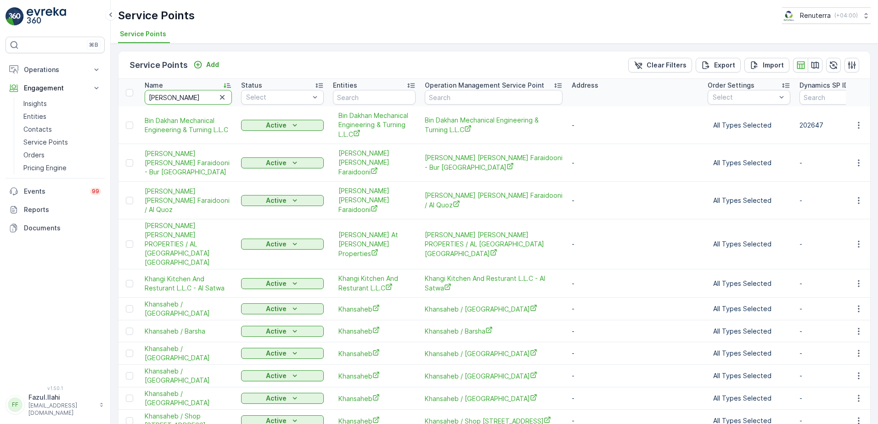
click at [185, 96] on input "Han" at bounding box center [188, 97] width 87 height 15
type input "Ha"
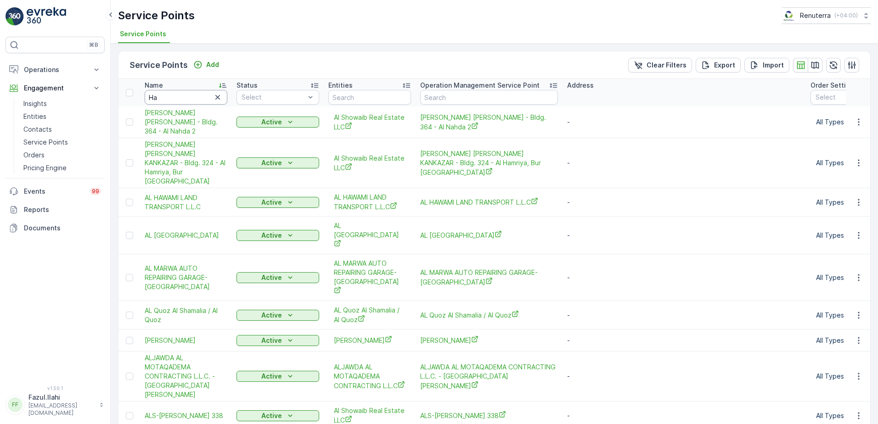
click at [185, 96] on input "Ha" at bounding box center [186, 97] width 83 height 15
type input "Hamad"
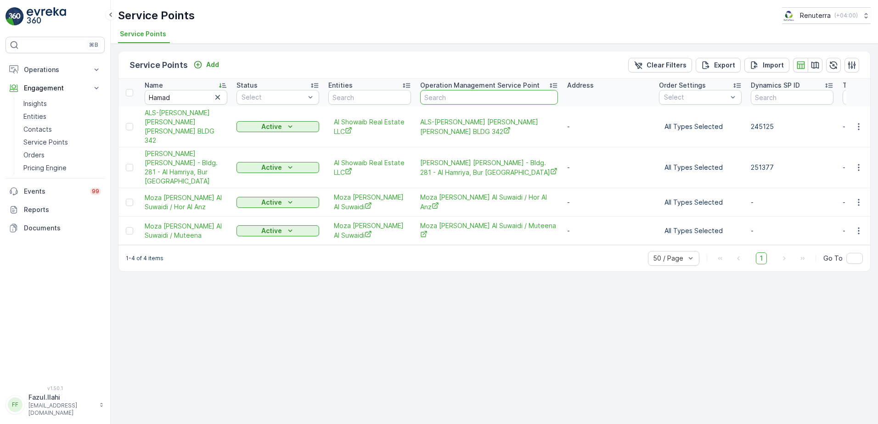
click at [439, 96] on input "text" at bounding box center [489, 97] width 138 height 15
type input "Maq"
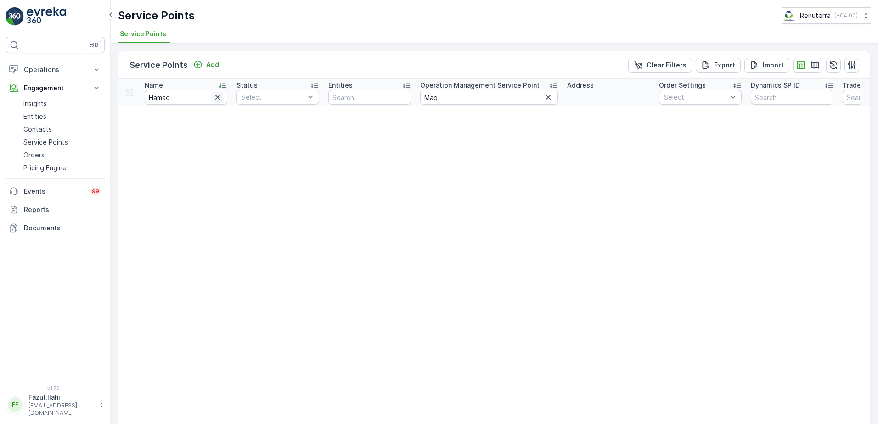
click at [216, 97] on icon "button" at bounding box center [217, 97] width 9 height 9
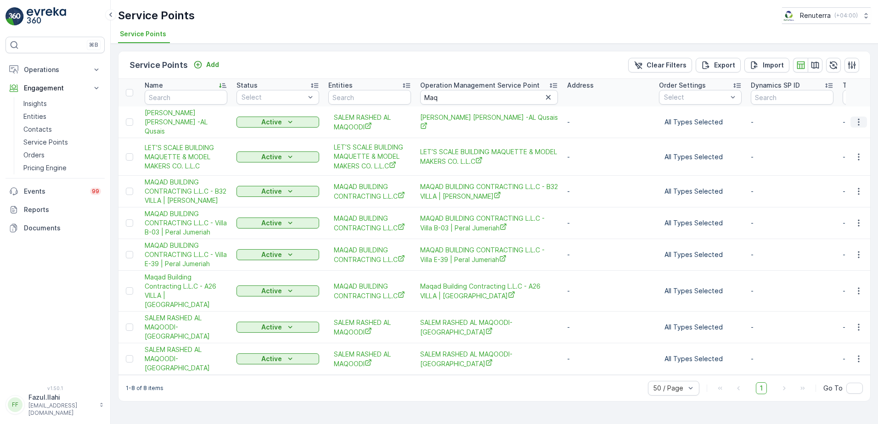
click at [860, 121] on icon "button" at bounding box center [858, 122] width 9 height 9
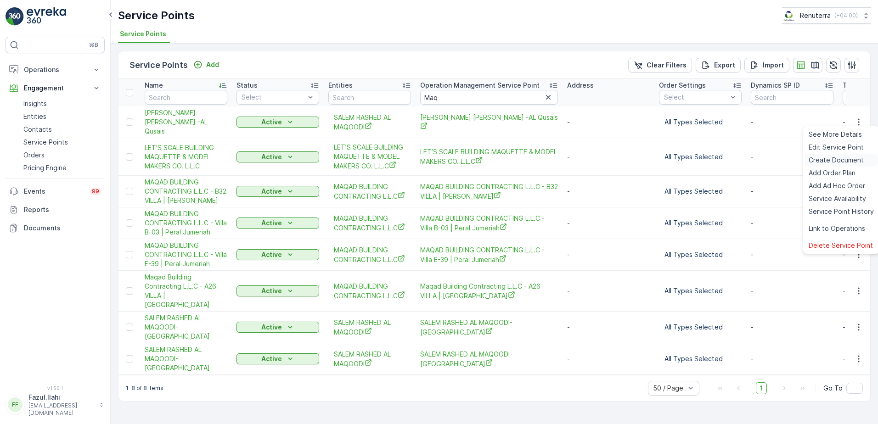
click at [825, 160] on span "Create Document" at bounding box center [836, 160] width 55 height 9
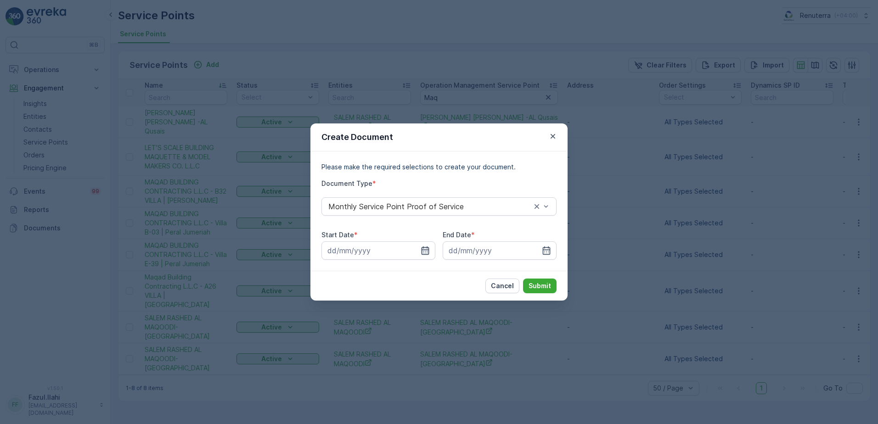
click at [428, 247] on icon "button" at bounding box center [425, 250] width 9 height 9
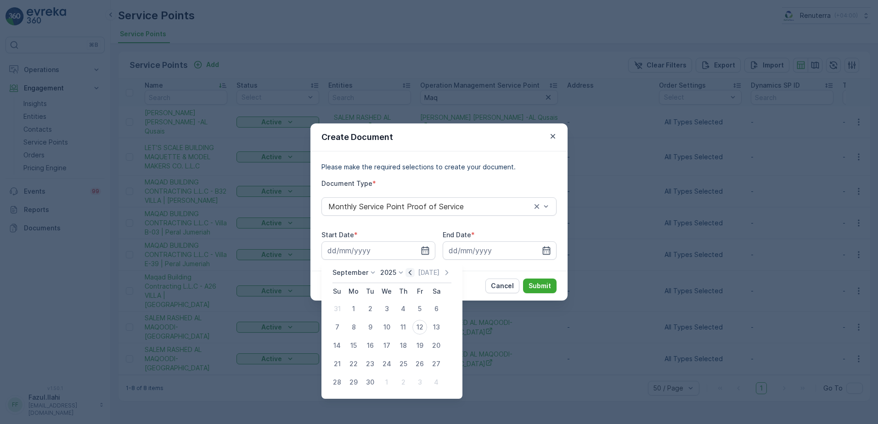
click at [411, 273] on icon "button" at bounding box center [409, 272] width 9 height 9
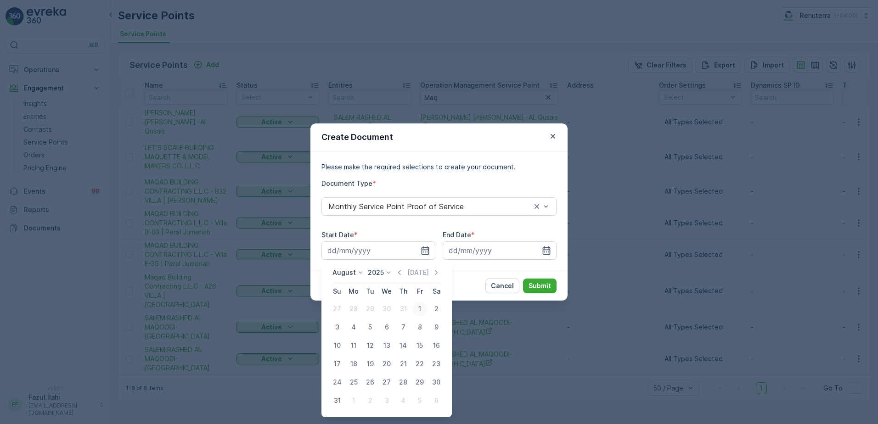
click at [417, 309] on div "1" at bounding box center [419, 309] width 15 height 15
type input "01.08.2025"
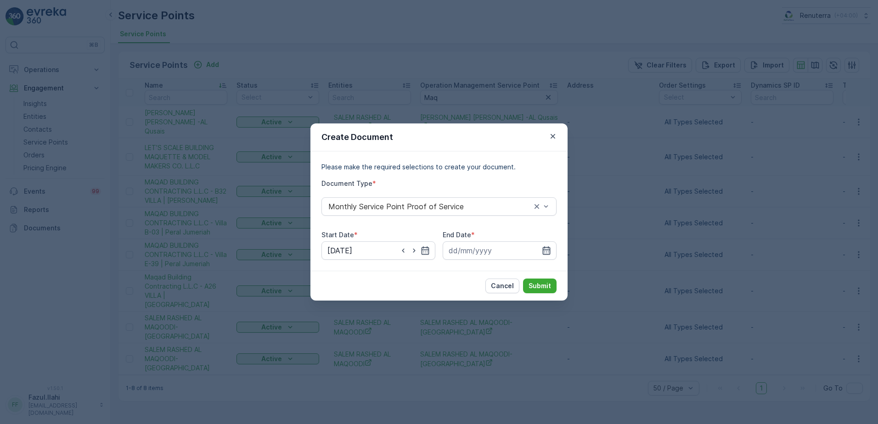
click at [544, 251] on icon "button" at bounding box center [546, 250] width 9 height 9
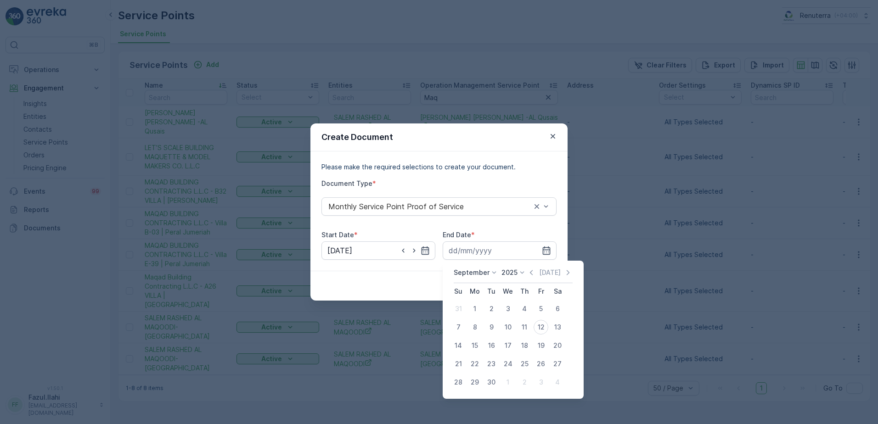
drag, startPoint x: 532, startPoint y: 273, endPoint x: 530, endPoint y: 283, distance: 10.3
click at [532, 272] on icon "button" at bounding box center [531, 272] width 9 height 9
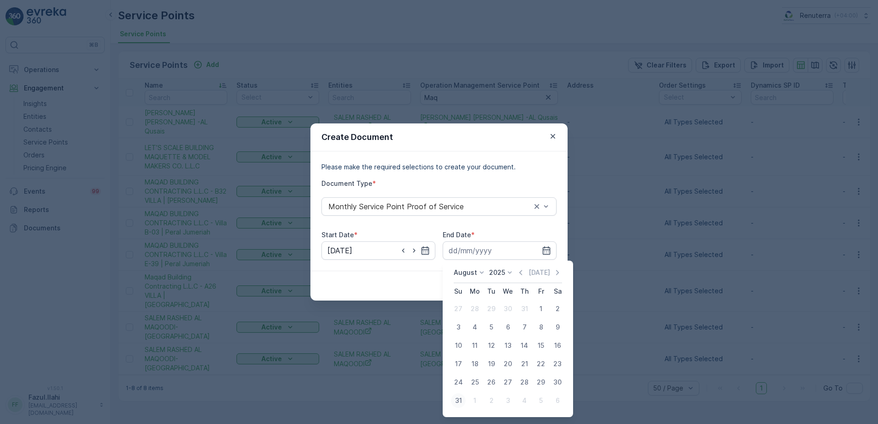
click at [457, 401] on div "31" at bounding box center [458, 401] width 15 height 15
type input "31.08.2025"
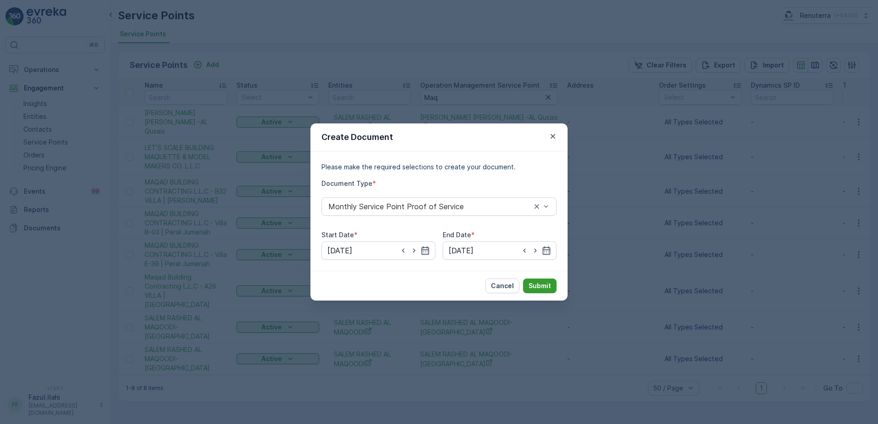
click at [545, 286] on p "Submit" at bounding box center [540, 285] width 23 height 9
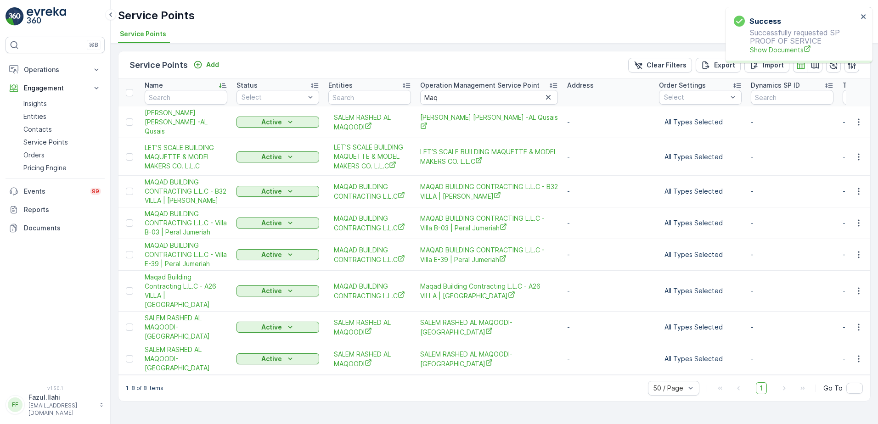
click at [779, 51] on span "Show Documents" at bounding box center [804, 50] width 108 height 10
click at [457, 99] on input "Maq" at bounding box center [489, 97] width 138 height 15
type input "281"
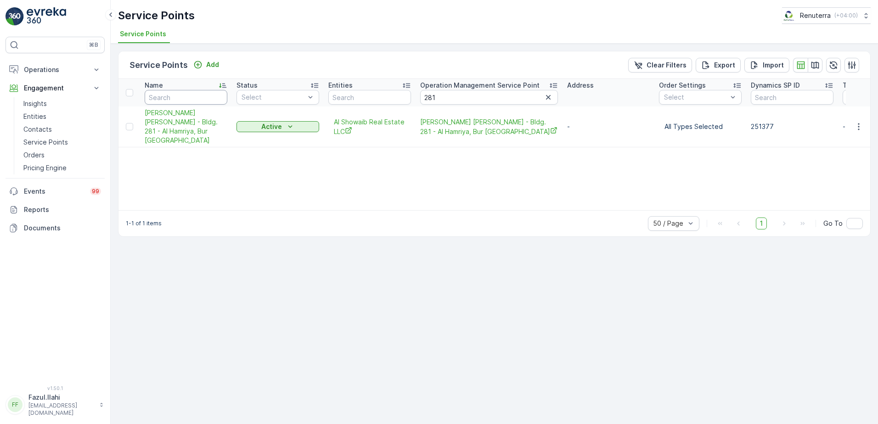
click at [197, 95] on input "text" at bounding box center [186, 97] width 83 height 15
type input "I M E D"
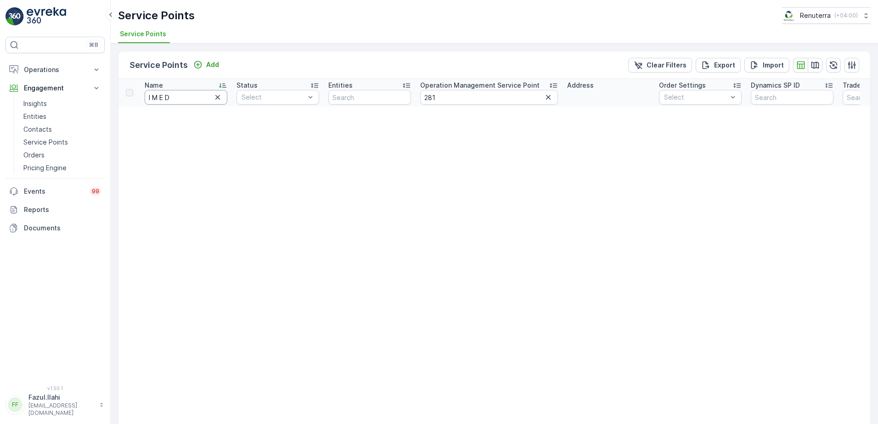
click at [166, 99] on input "I M E D" at bounding box center [186, 97] width 83 height 15
type input "I M ED"
click at [159, 102] on input "I M ED" at bounding box center [186, 97] width 83 height 15
type input "I MED"
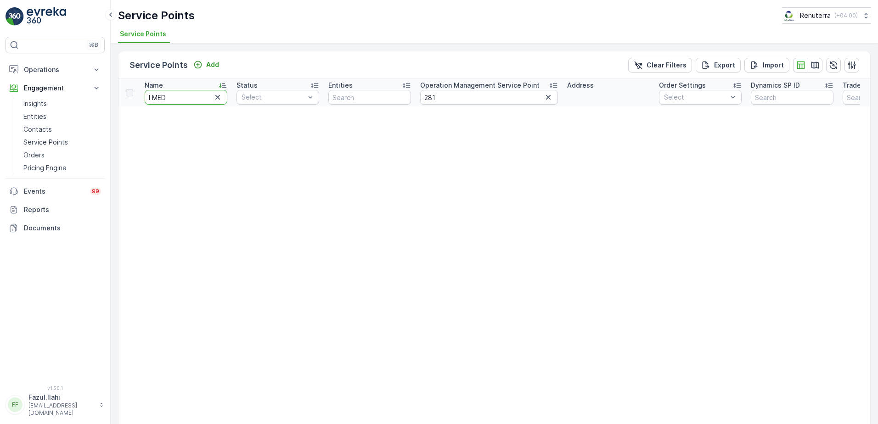
click at [154, 98] on input "I MED" at bounding box center [186, 97] width 83 height 15
type input "I ED"
click at [152, 99] on input "I ED" at bounding box center [186, 97] width 83 height 15
type input "I MED"
click at [154, 99] on input "I MED" at bounding box center [186, 97] width 83 height 15
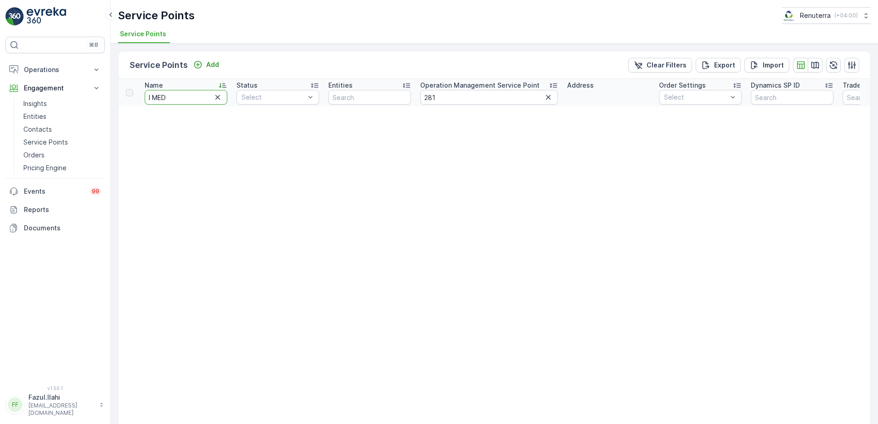
type input "IMED"
drag, startPoint x: 466, startPoint y: 91, endPoint x: 467, endPoint y: 96, distance: 5.2
click at [467, 92] on input "281" at bounding box center [489, 97] width 138 height 15
click at [467, 96] on input "281" at bounding box center [489, 97] width 138 height 15
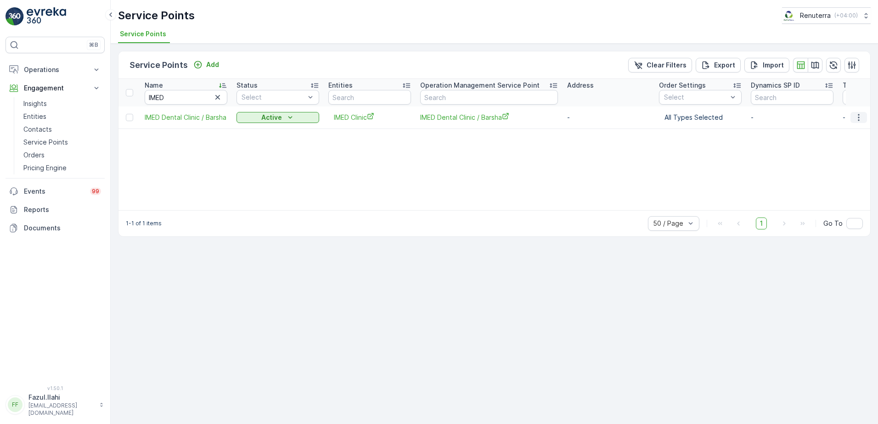
click at [858, 117] on icon "button" at bounding box center [858, 117] width 9 height 9
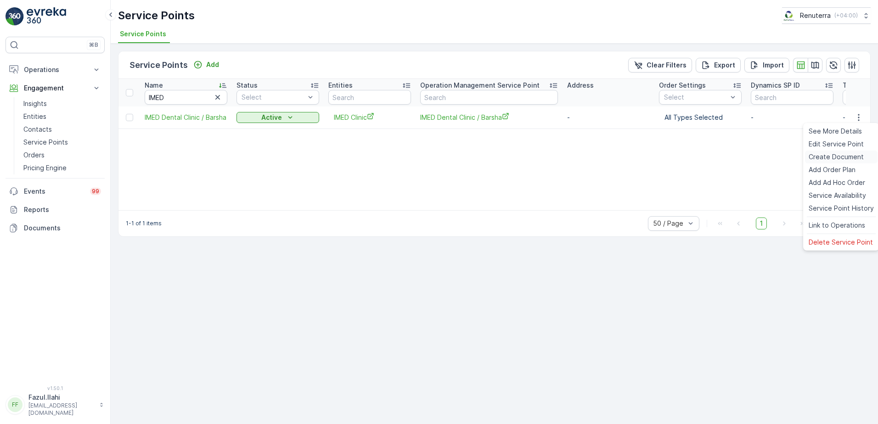
click at [839, 161] on span "Create Document" at bounding box center [836, 156] width 55 height 9
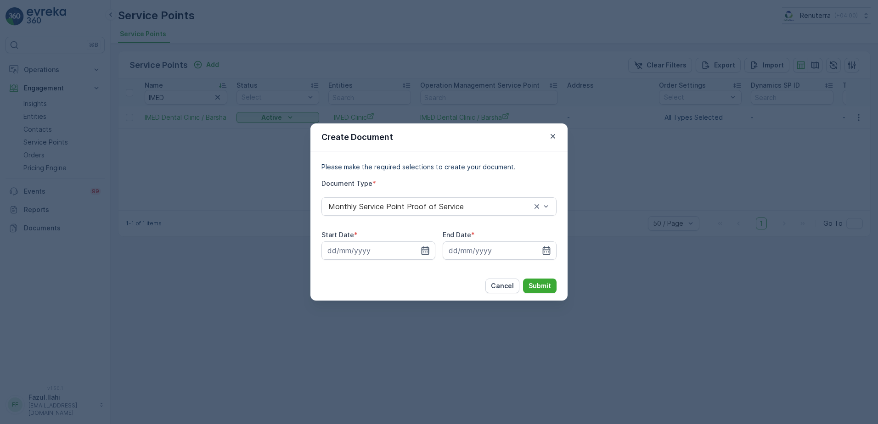
click at [427, 250] on icon "button" at bounding box center [426, 251] width 8 height 8
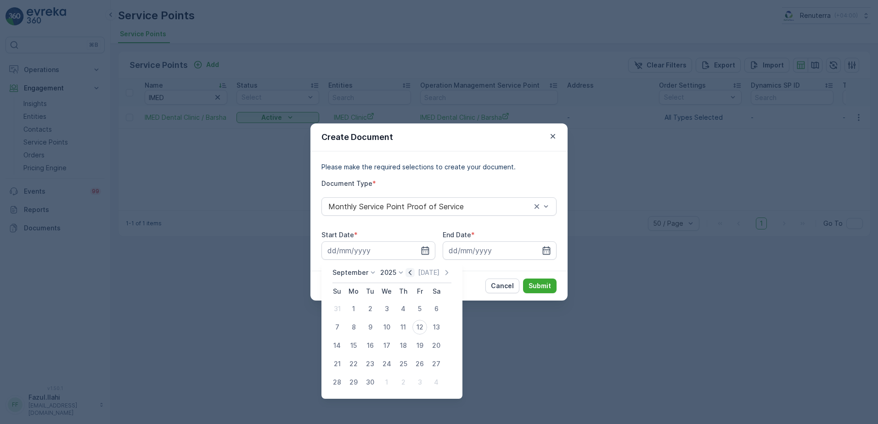
click at [411, 274] on icon "button" at bounding box center [409, 272] width 9 height 9
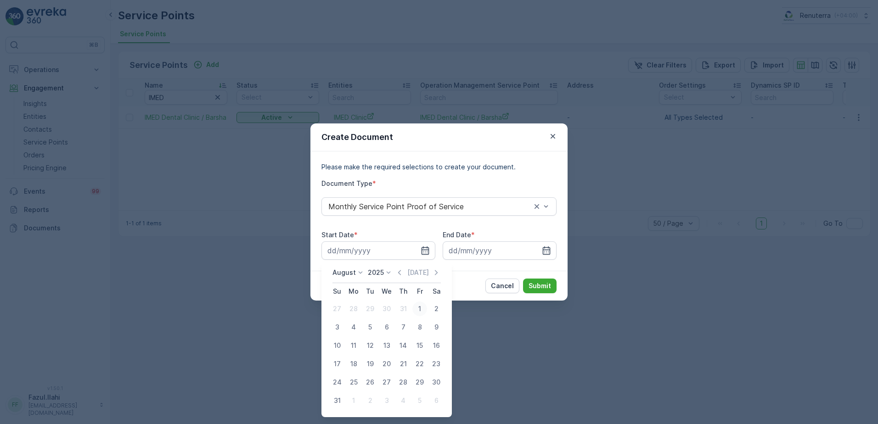
click at [421, 305] on div "1" at bounding box center [419, 309] width 15 height 15
type input "01.08.2025"
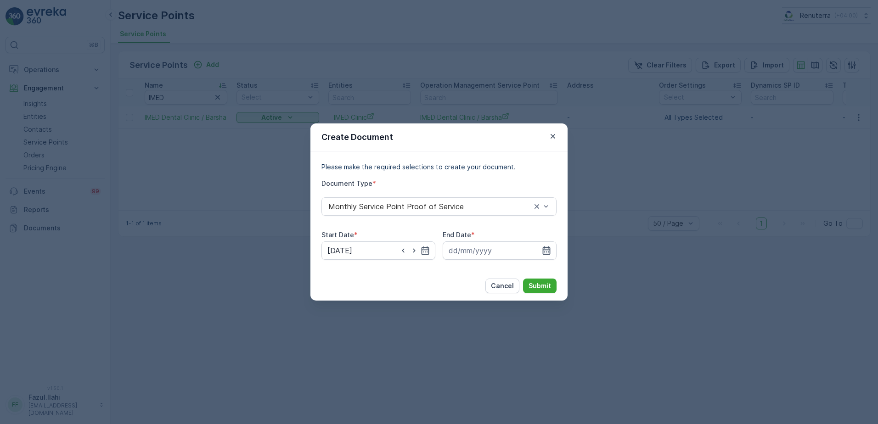
click at [543, 253] on icon "button" at bounding box center [547, 251] width 8 height 8
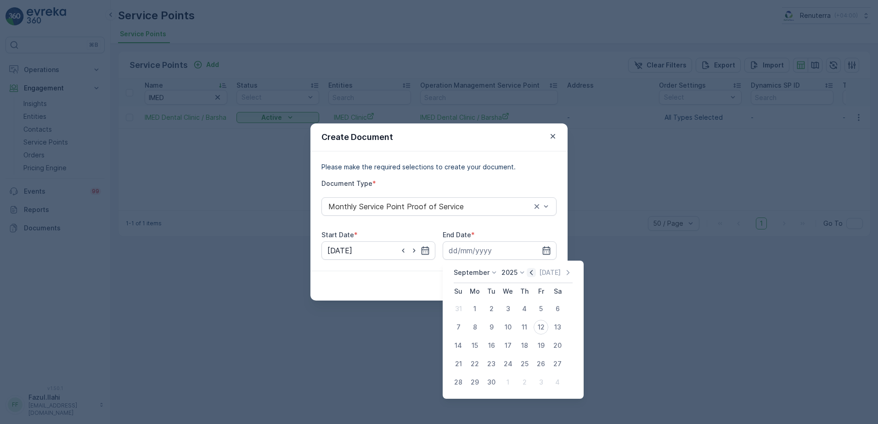
click at [530, 276] on icon "button" at bounding box center [531, 272] width 9 height 9
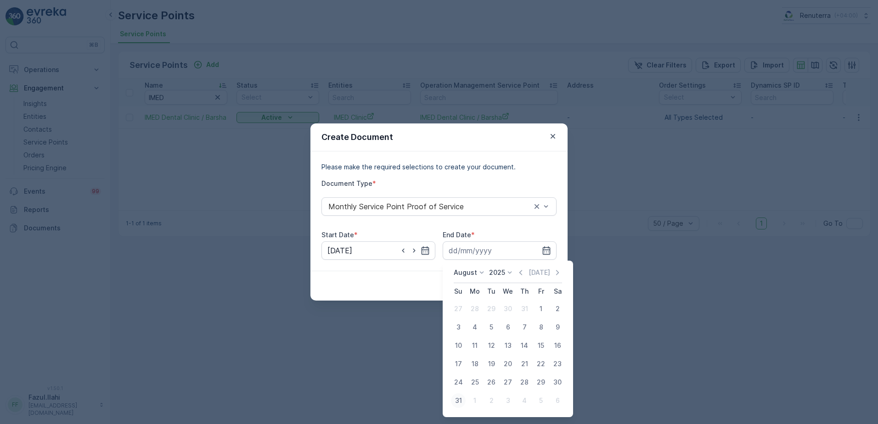
click at [458, 403] on div "31" at bounding box center [458, 401] width 15 height 15
type input "31.08.2025"
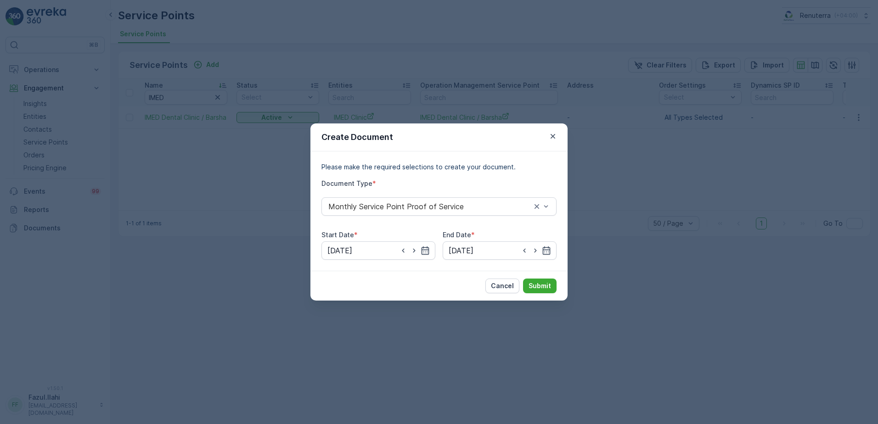
click at [549, 278] on div "Cancel Submit" at bounding box center [438, 286] width 257 height 30
click at [545, 283] on p "Submit" at bounding box center [540, 285] width 23 height 9
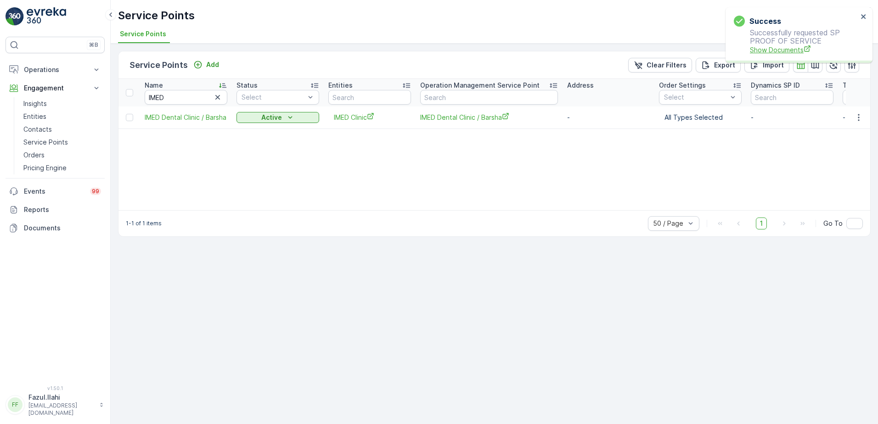
click at [797, 47] on span "Show Documents" at bounding box center [804, 50] width 108 height 10
click at [191, 98] on input "IMED" at bounding box center [186, 97] width 83 height 15
type input "island"
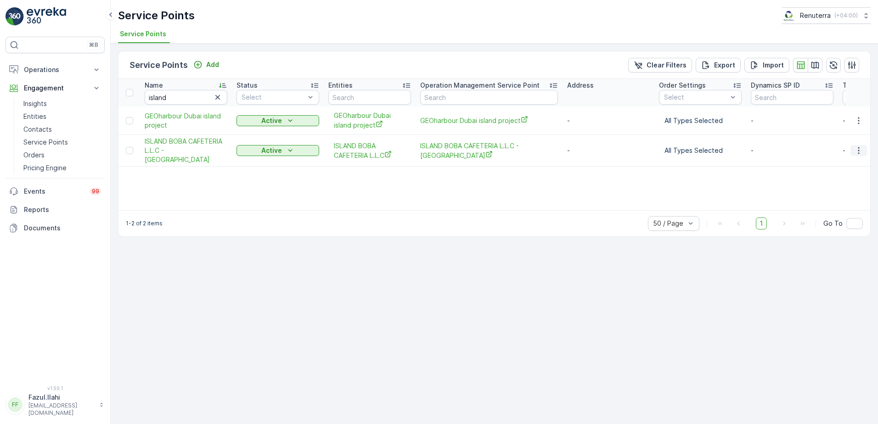
click at [854, 148] on button "button" at bounding box center [858, 150] width 17 height 11
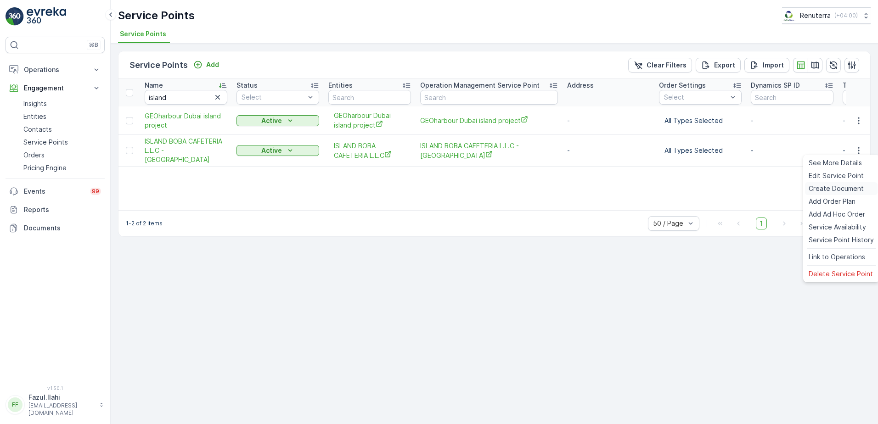
click at [829, 189] on span "Create Document" at bounding box center [836, 188] width 55 height 9
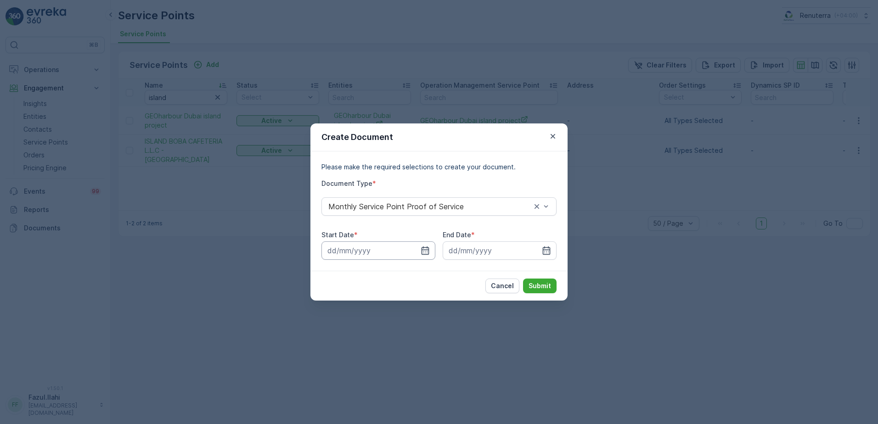
click at [424, 245] on input at bounding box center [378, 251] width 114 height 18
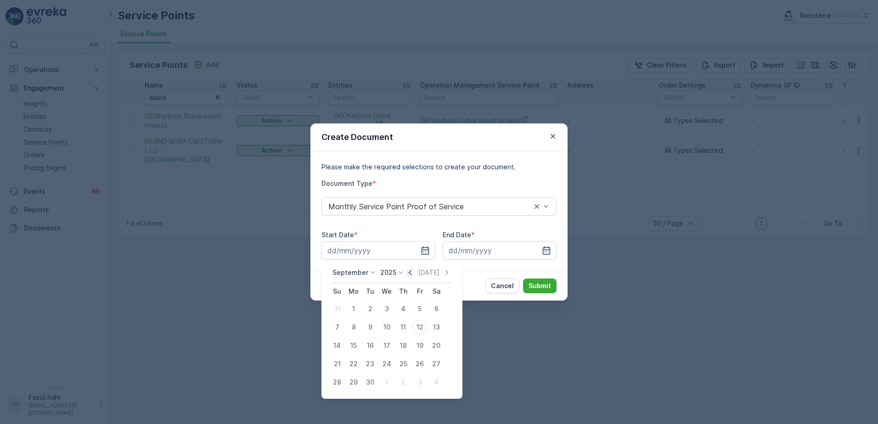
click at [406, 275] on icon "button" at bounding box center [409, 272] width 9 height 9
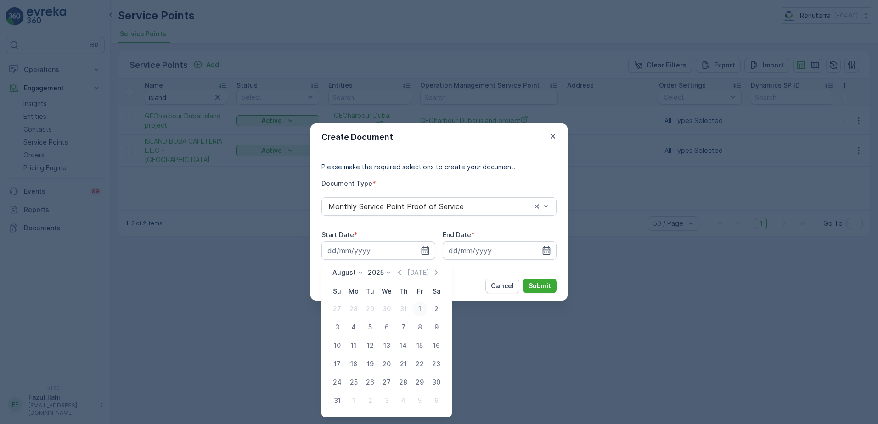
click at [421, 309] on div "1" at bounding box center [419, 309] width 15 height 15
type input "01.08.2025"
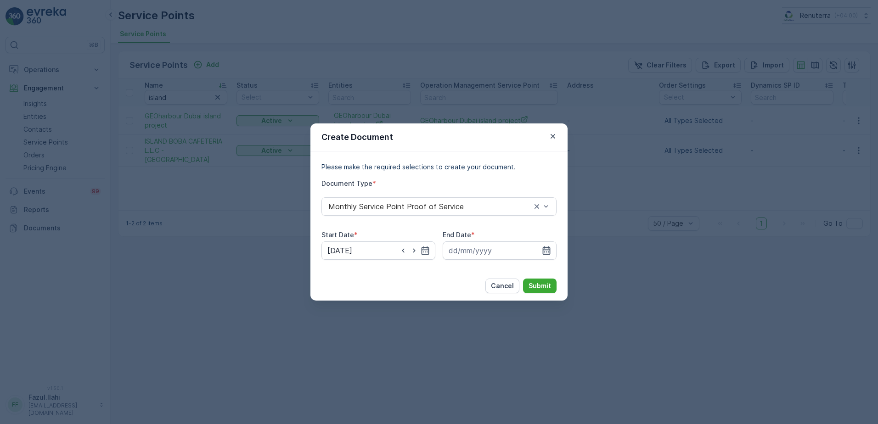
click at [547, 248] on icon "button" at bounding box center [547, 251] width 8 height 8
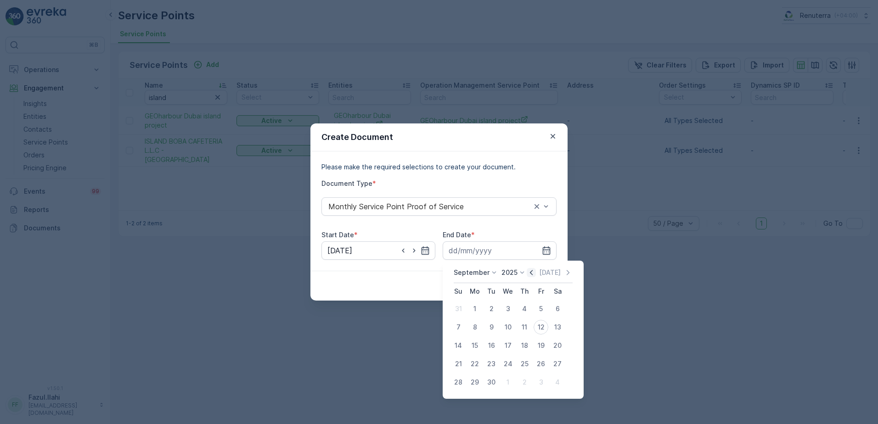
click at [528, 271] on icon "button" at bounding box center [531, 272] width 9 height 9
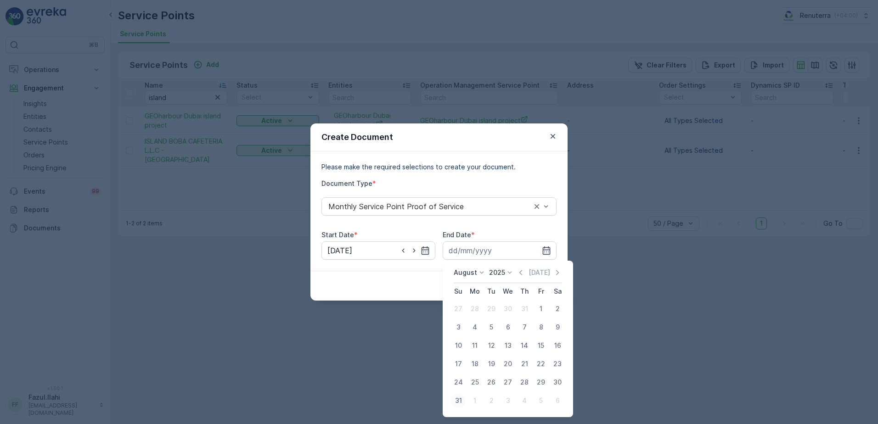
click at [456, 401] on div "31" at bounding box center [458, 401] width 15 height 15
type input "31.08.2025"
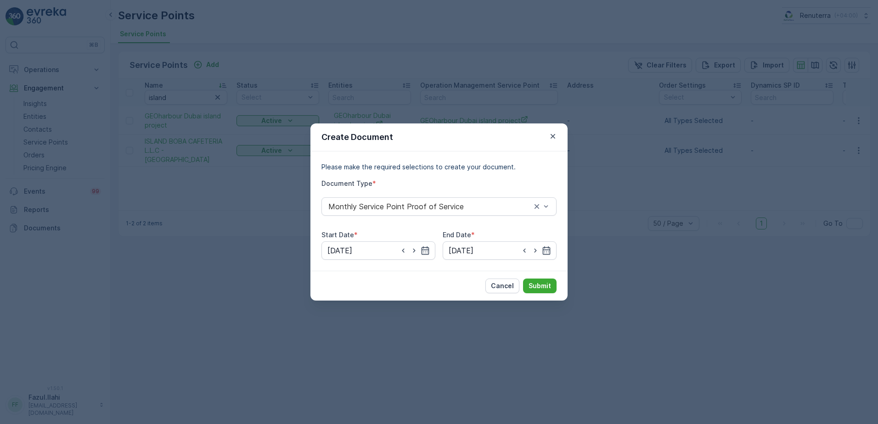
click at [535, 295] on div "Cancel Submit" at bounding box center [438, 286] width 257 height 30
click at [538, 291] on button "Submit" at bounding box center [540, 286] width 34 height 15
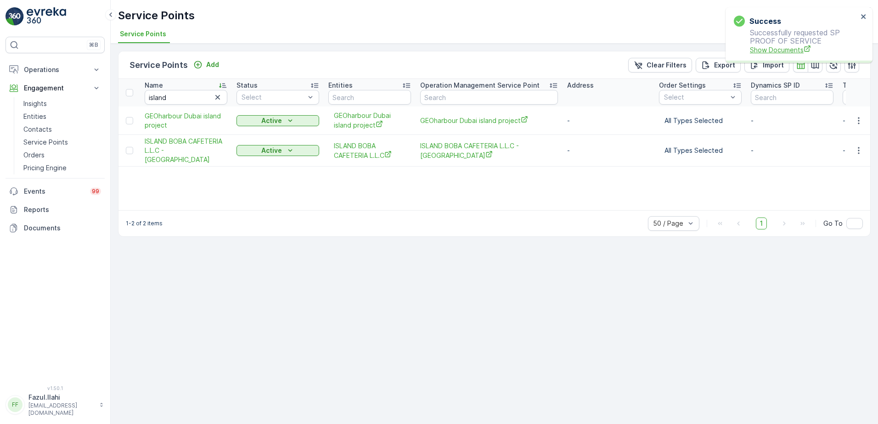
click at [767, 50] on span "Show Documents" at bounding box center [804, 50] width 108 height 10
click at [194, 98] on input "island" at bounding box center [186, 97] width 83 height 15
click at [176, 100] on input "island" at bounding box center [186, 97] width 83 height 15
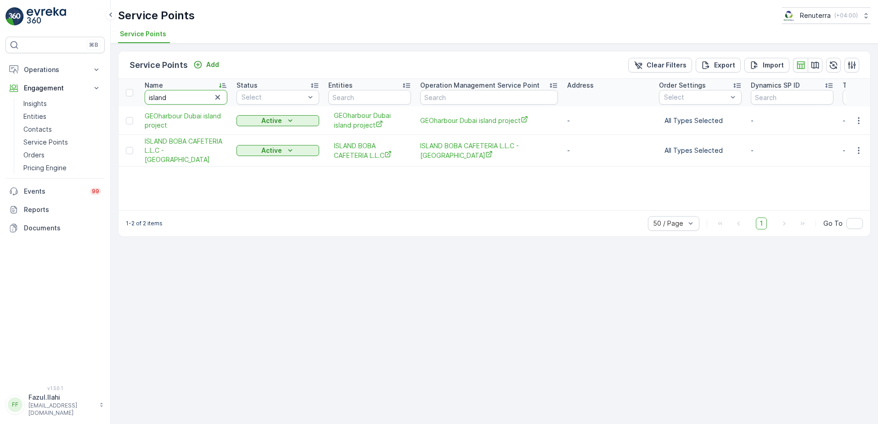
click at [176, 100] on input "island" at bounding box center [186, 97] width 83 height 15
type input "JB"
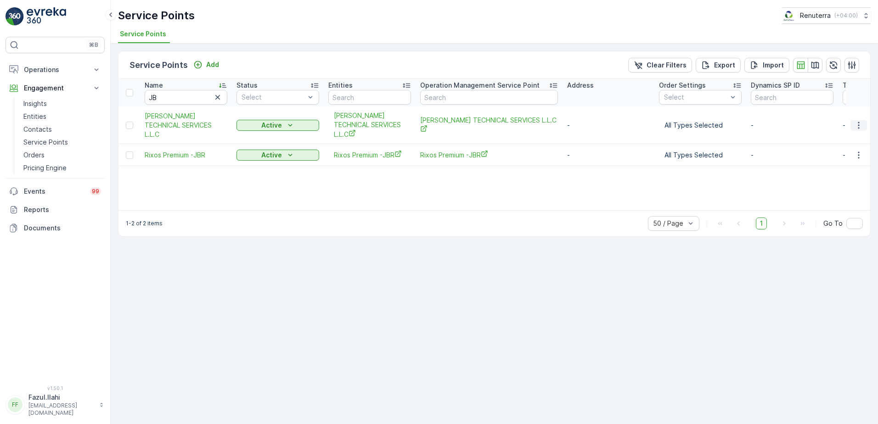
click at [863, 125] on icon "button" at bounding box center [858, 125] width 9 height 9
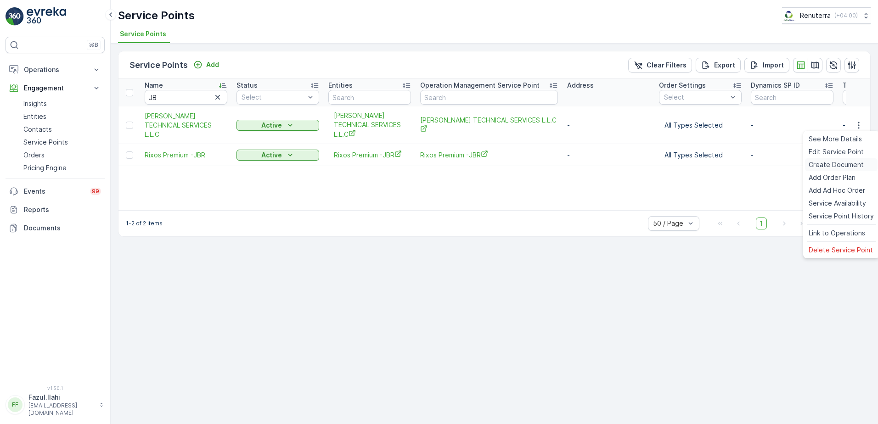
click at [834, 161] on span "Create Document" at bounding box center [836, 164] width 55 height 9
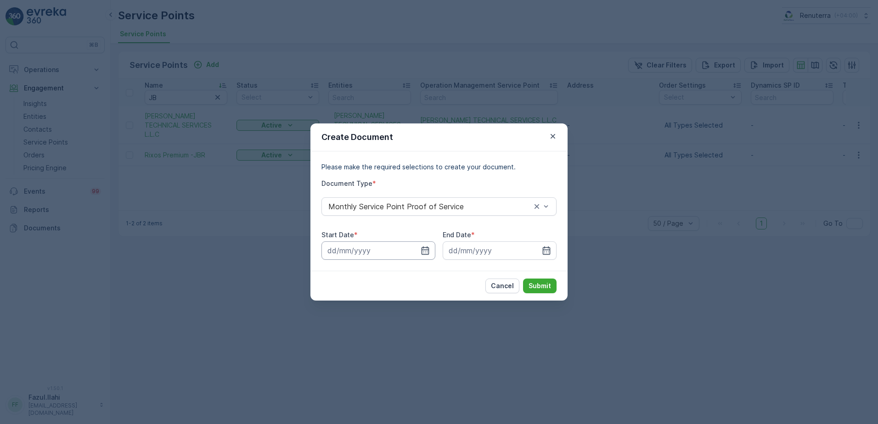
click at [419, 250] on input at bounding box center [378, 251] width 114 height 18
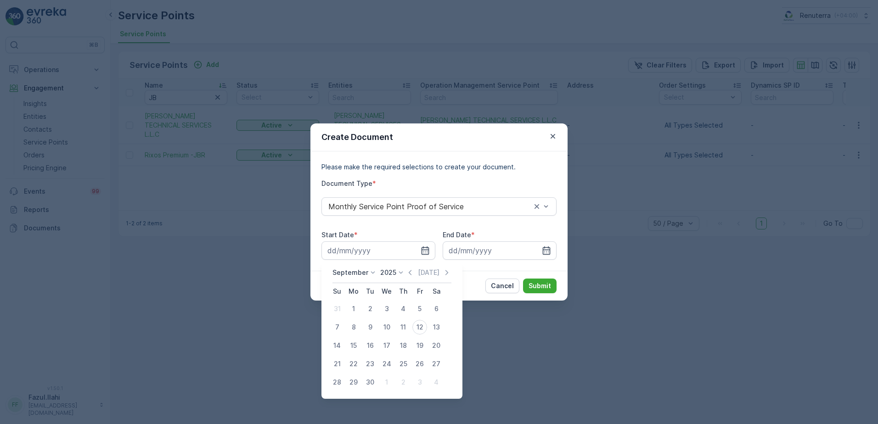
click at [403, 270] on icon at bounding box center [400, 272] width 9 height 9
click at [408, 275] on icon "button" at bounding box center [409, 272] width 9 height 9
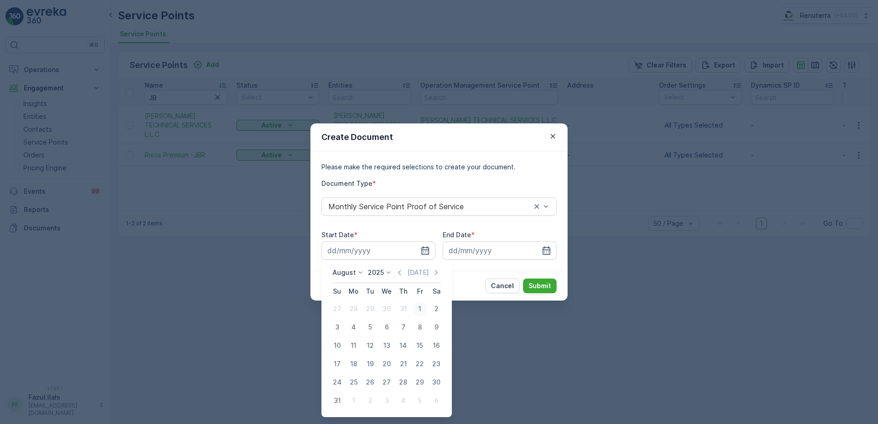
click at [418, 302] on div "1" at bounding box center [419, 309] width 15 height 15
type input "01.08.2025"
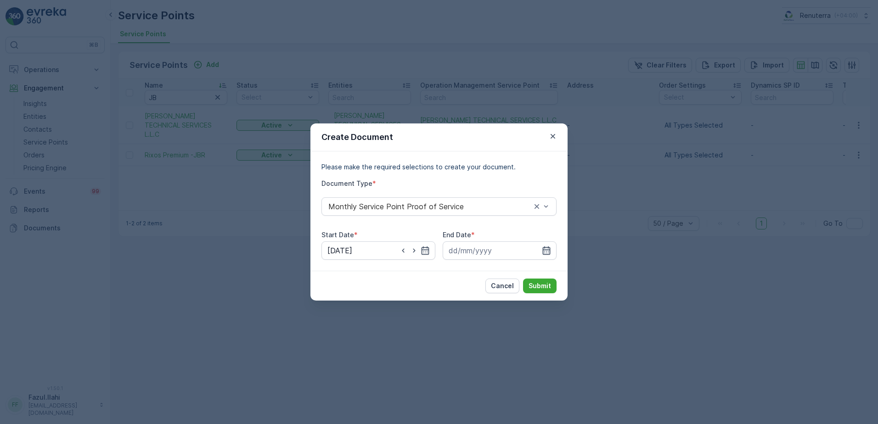
click at [550, 247] on icon "button" at bounding box center [546, 250] width 9 height 9
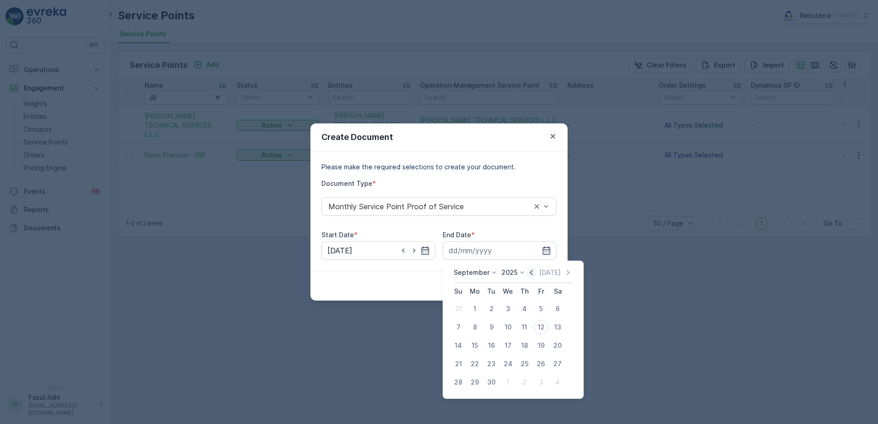
click at [529, 277] on icon "button" at bounding box center [531, 272] width 9 height 9
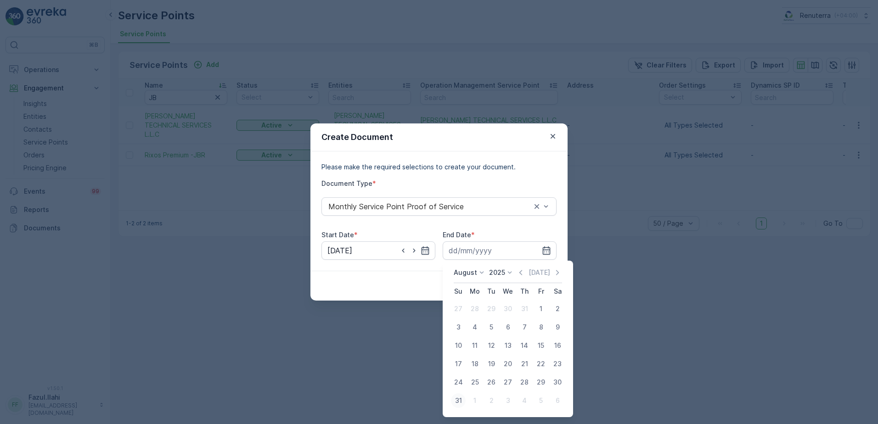
click at [457, 403] on div "31" at bounding box center [458, 401] width 15 height 15
type input "31.08.2025"
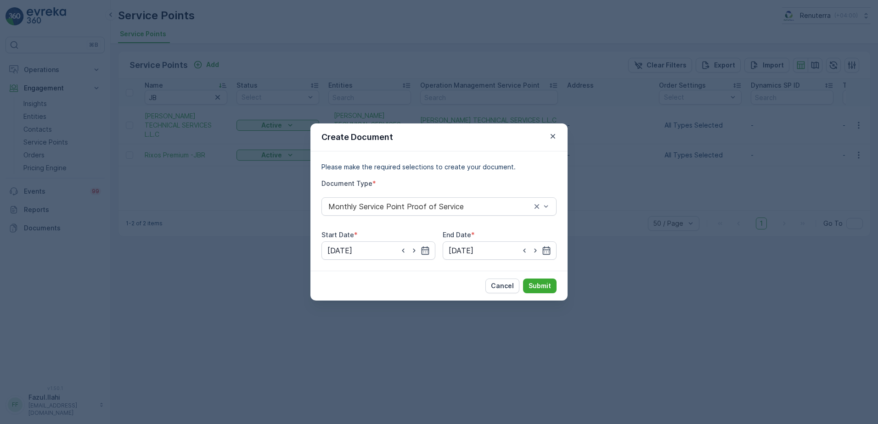
click at [542, 293] on div "Cancel Submit" at bounding box center [438, 286] width 257 height 30
click at [531, 287] on p "Submit" at bounding box center [540, 285] width 23 height 9
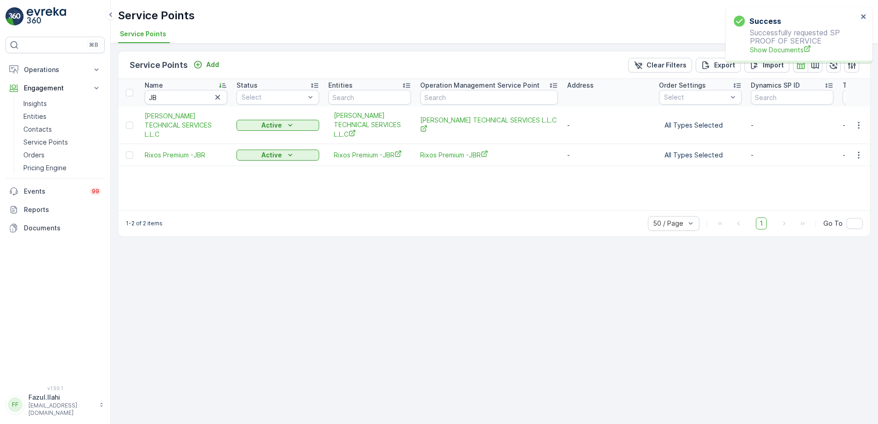
click at [793, 55] on div "Success Successfully requested SP PROOF OF SERVICE Show Documents" at bounding box center [795, 35] width 129 height 45
click at [792, 51] on span "Show Documents" at bounding box center [804, 50] width 108 height 10
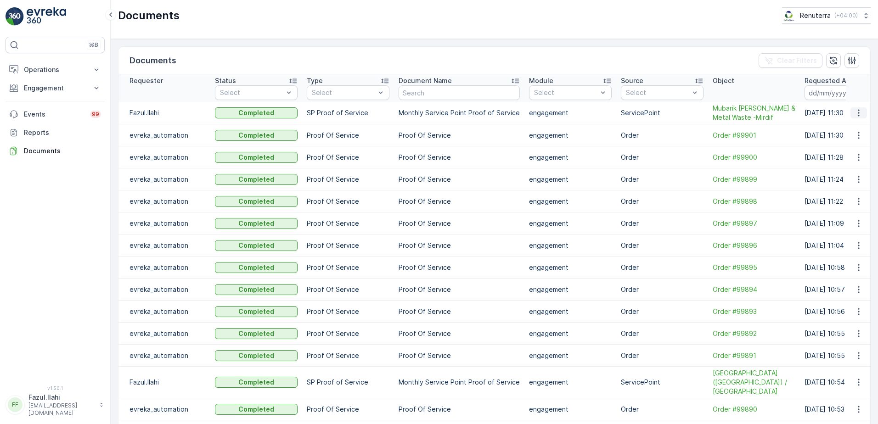
click at [858, 118] on icon "button" at bounding box center [858, 112] width 9 height 9
click at [847, 129] on span "See Details" at bounding box center [856, 131] width 35 height 9
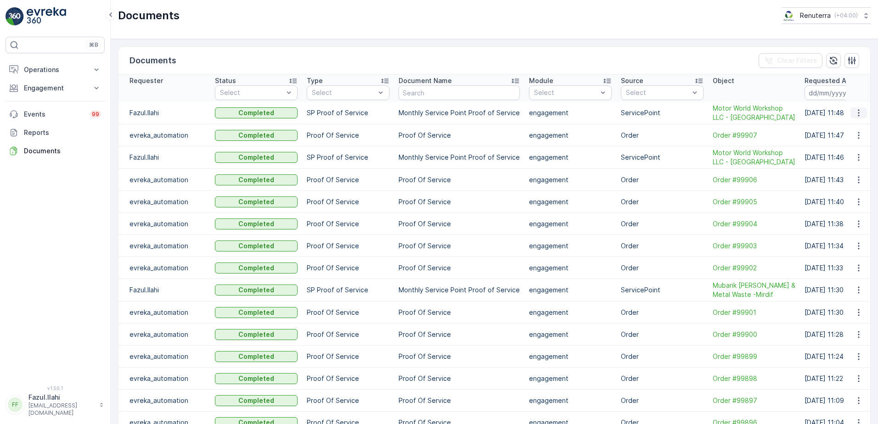
click at [859, 113] on icon "button" at bounding box center [858, 112] width 9 height 9
click at [856, 124] on span "See Details" at bounding box center [856, 126] width 35 height 9
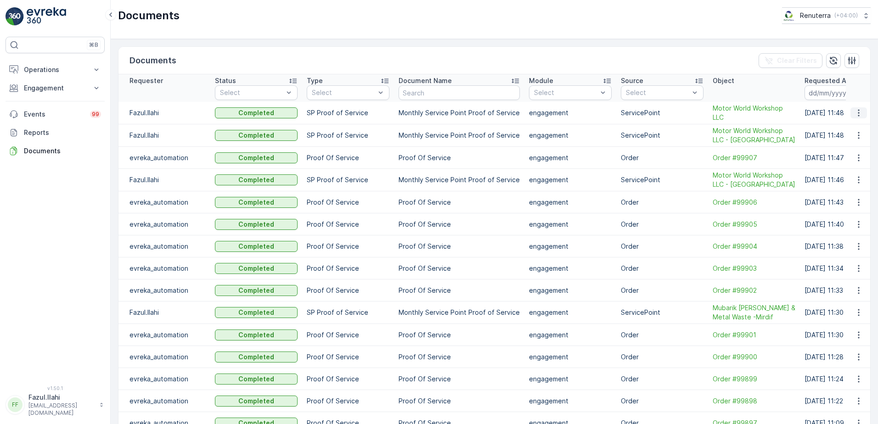
click at [854, 113] on icon "button" at bounding box center [858, 112] width 9 height 9
click at [848, 131] on span "See Details" at bounding box center [856, 126] width 35 height 9
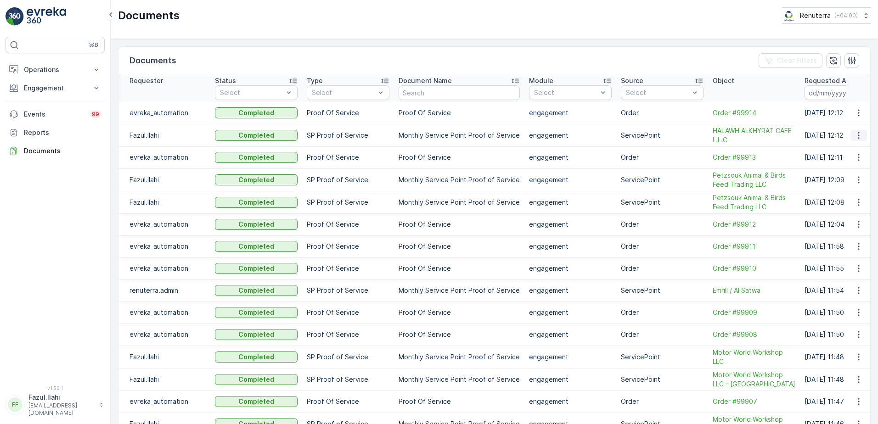
click at [858, 134] on icon "button" at bounding box center [858, 135] width 9 height 9
click at [859, 149] on span "See Details" at bounding box center [856, 149] width 35 height 9
click at [73, 72] on p "Operations" at bounding box center [55, 69] width 62 height 9
click at [42, 100] on p "Planning" at bounding box center [36, 98] width 26 height 9
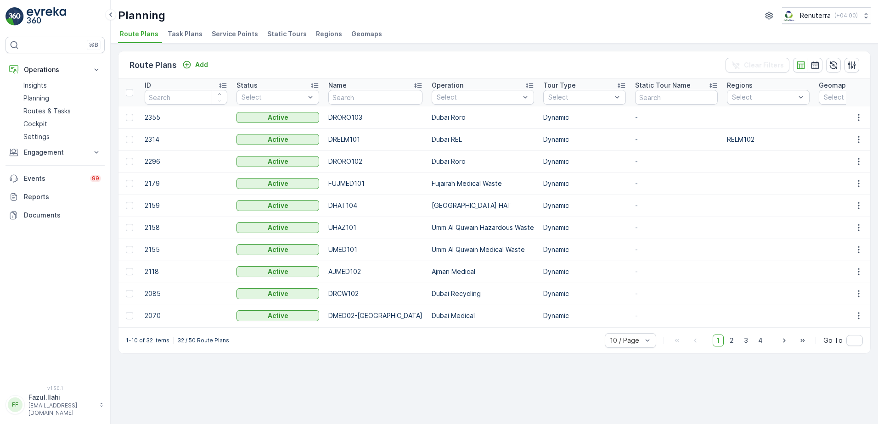
click at [219, 36] on span "Service Points" at bounding box center [235, 33] width 46 height 9
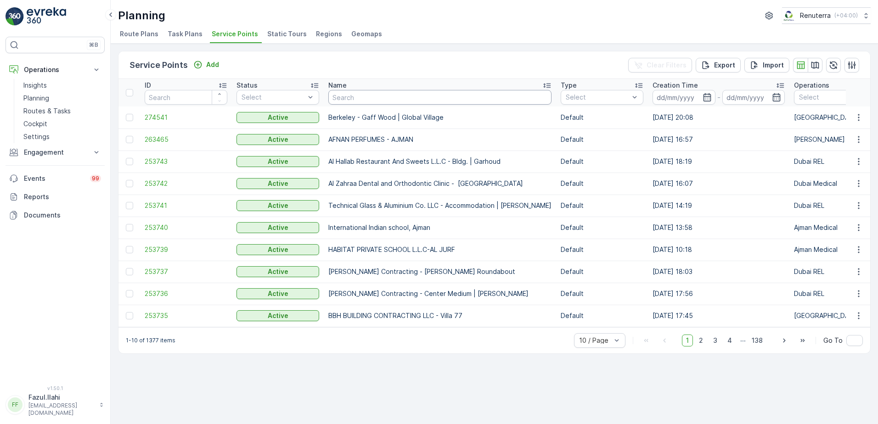
click at [391, 97] on input "text" at bounding box center [439, 97] width 223 height 15
type input "Ha"
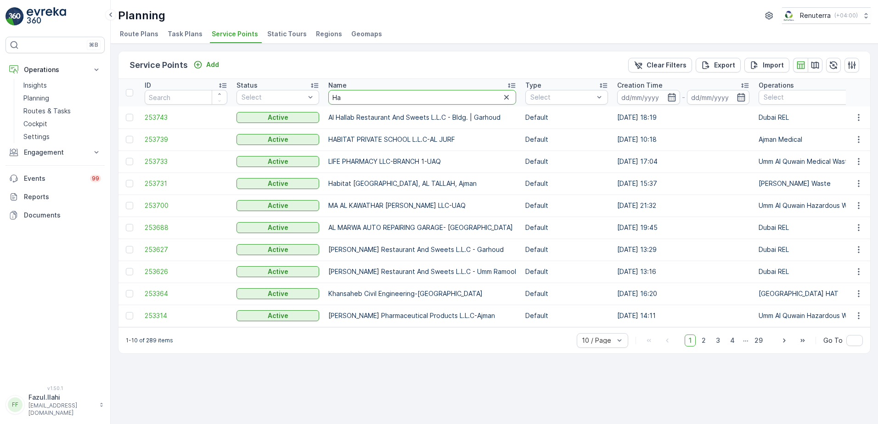
click at [398, 96] on input "Ha" at bounding box center [422, 97] width 188 height 15
type input "Hala"
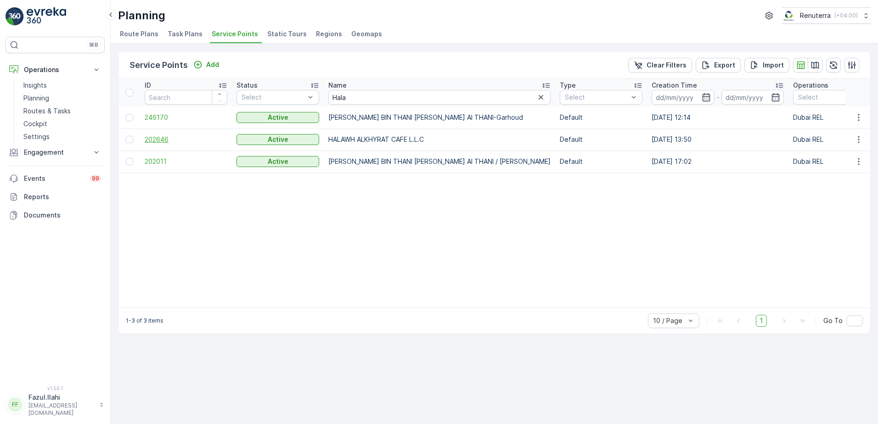
click at [159, 139] on span "202646" at bounding box center [186, 139] width 83 height 9
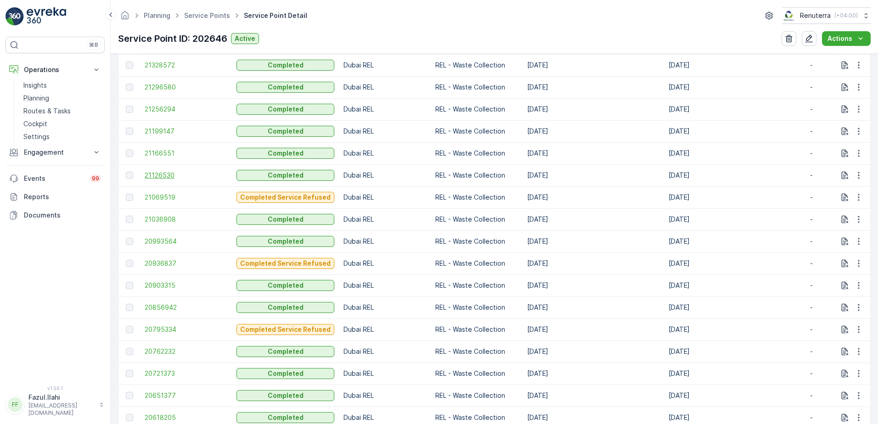
click at [162, 172] on span "21126530" at bounding box center [186, 175] width 83 height 9
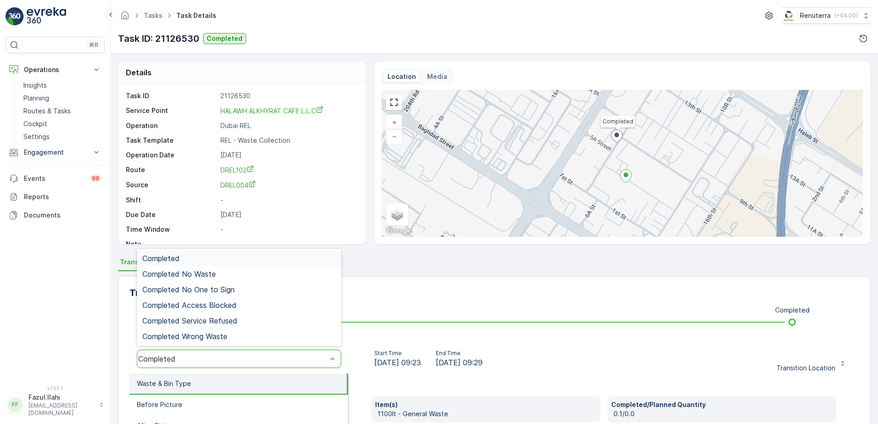
click at [189, 261] on div "Completed" at bounding box center [238, 258] width 193 height 8
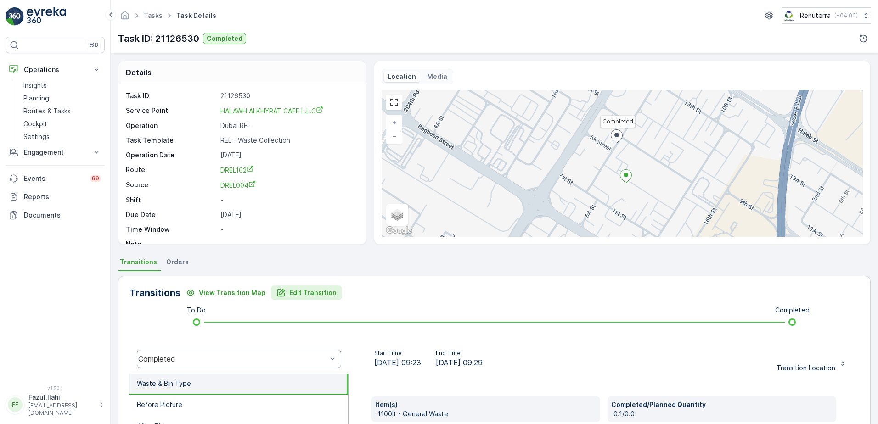
click at [314, 295] on p "Edit Transition" at bounding box center [312, 292] width 47 height 9
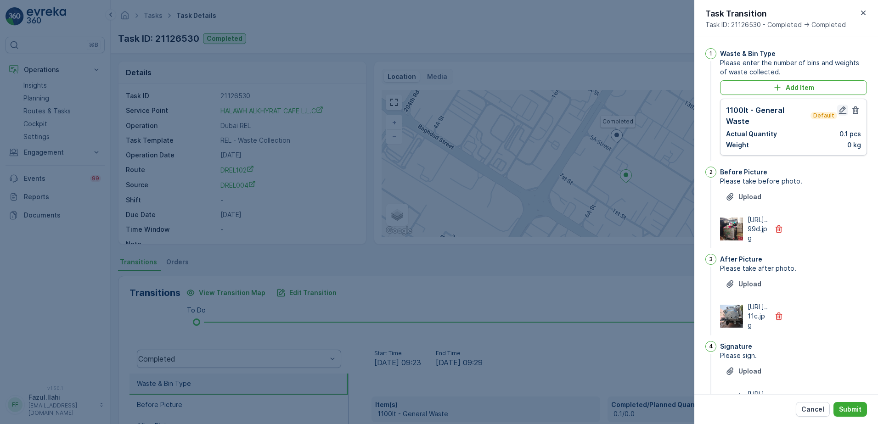
click at [839, 111] on icon "button" at bounding box center [843, 111] width 8 height 8
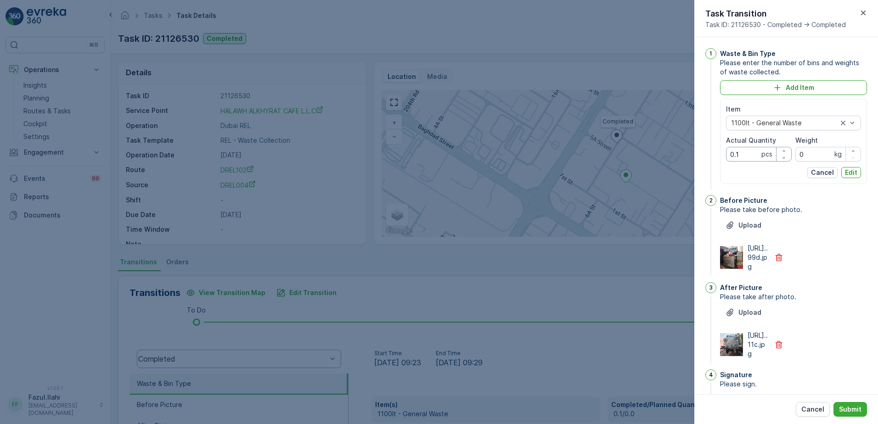
click at [750, 159] on Quantity "0.1" at bounding box center [759, 154] width 66 height 15
type Quantity "1"
click at [847, 169] on p "Edit" at bounding box center [851, 172] width 12 height 9
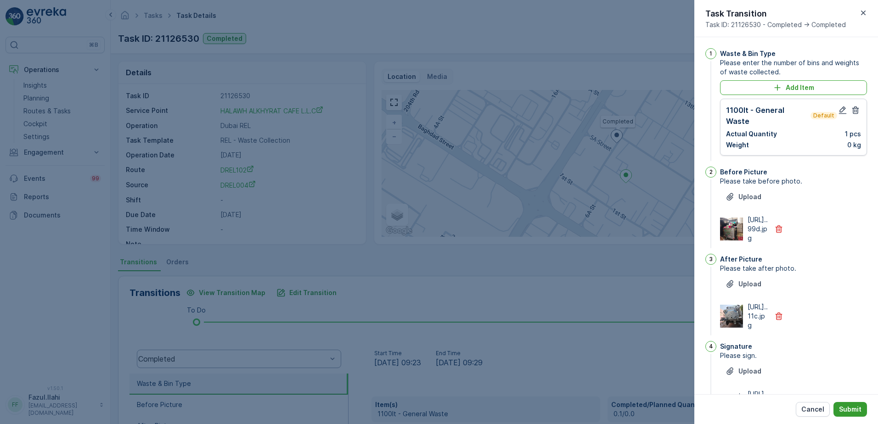
click at [854, 404] on button "Submit" at bounding box center [850, 409] width 34 height 15
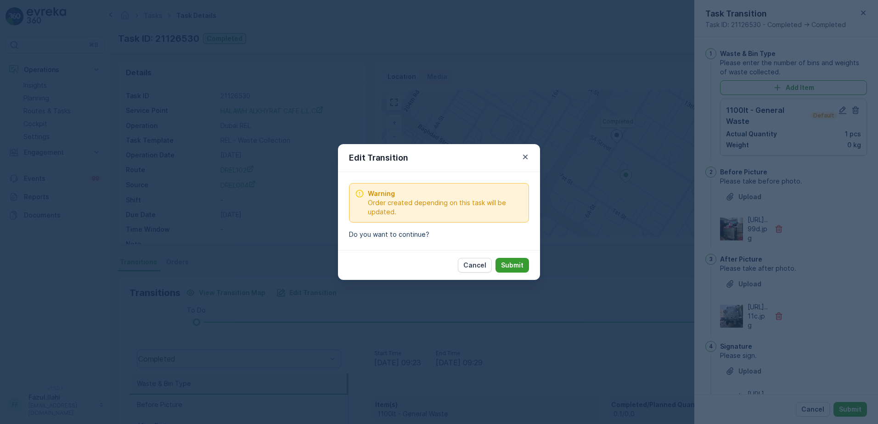
click at [519, 262] on p "Submit" at bounding box center [512, 265] width 23 height 9
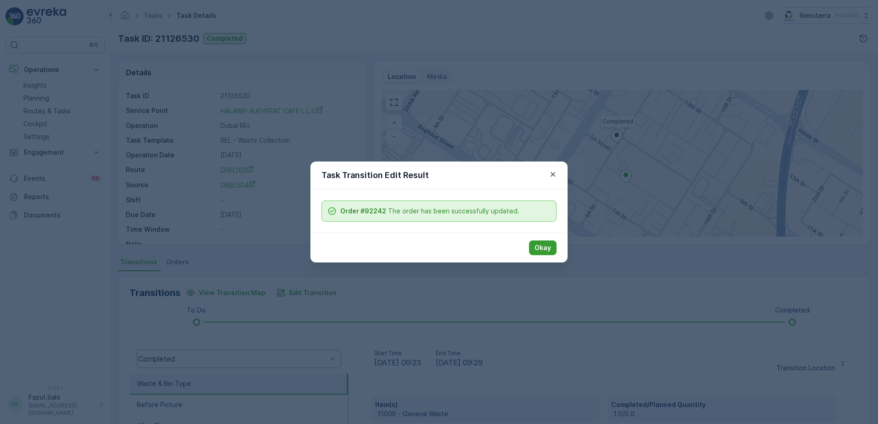
click at [537, 248] on p "Okay" at bounding box center [543, 247] width 17 height 9
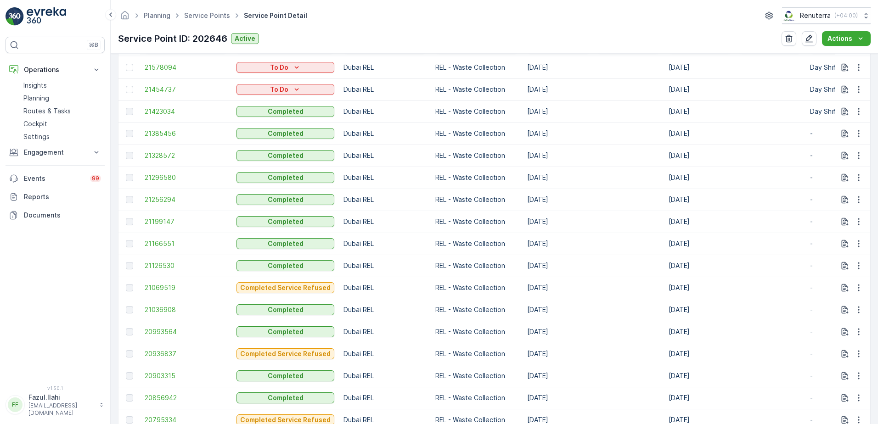
scroll to position [413, 0]
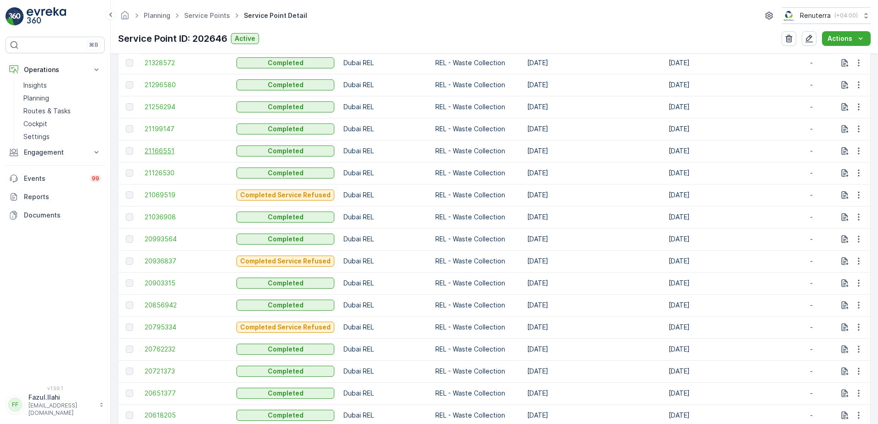
click at [162, 147] on span "21166551" at bounding box center [186, 150] width 83 height 9
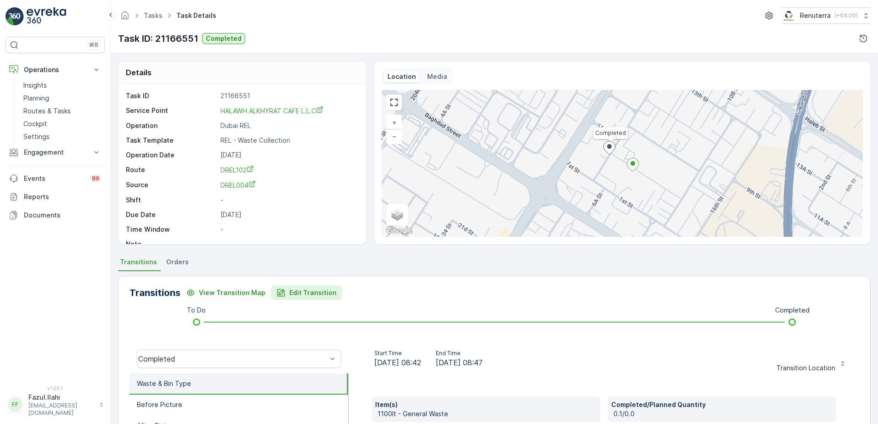
click at [302, 297] on p "Edit Transition" at bounding box center [312, 292] width 47 height 9
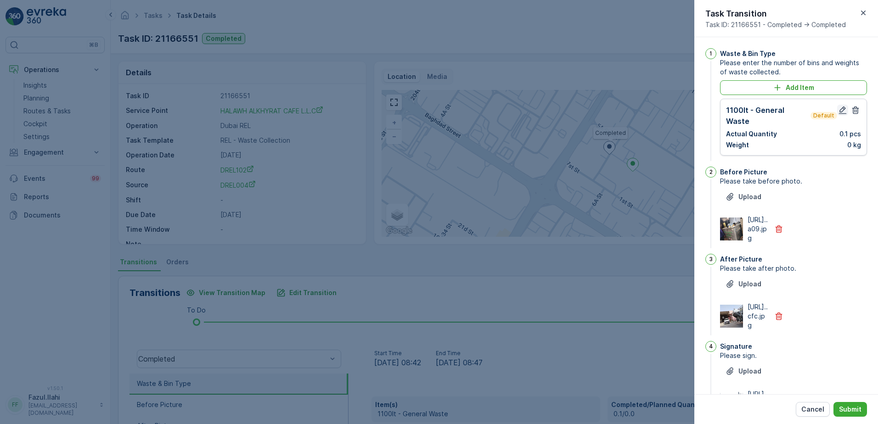
click at [841, 108] on icon "button" at bounding box center [843, 111] width 8 height 8
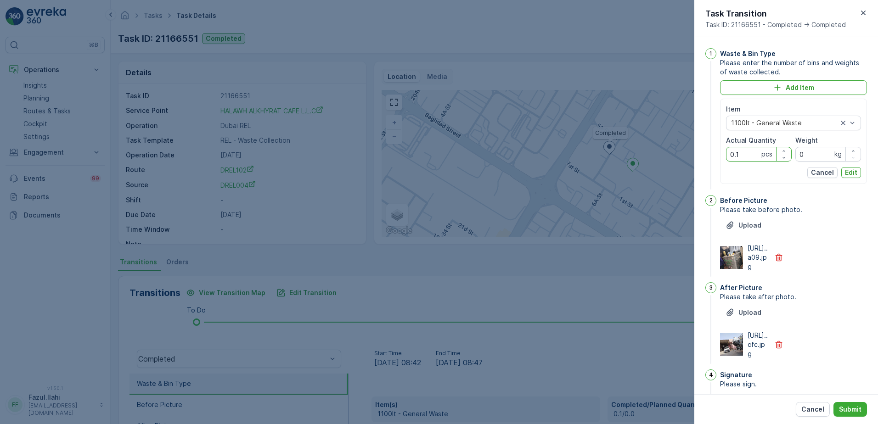
click at [737, 152] on Quantity "0.1" at bounding box center [759, 154] width 66 height 15
type Quantity "1"
click at [850, 173] on p "Edit" at bounding box center [851, 172] width 12 height 9
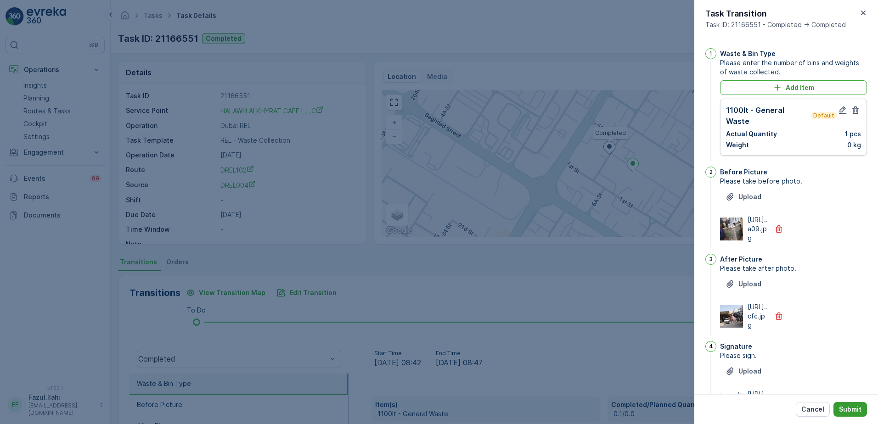
click at [853, 411] on p "Submit" at bounding box center [850, 409] width 23 height 9
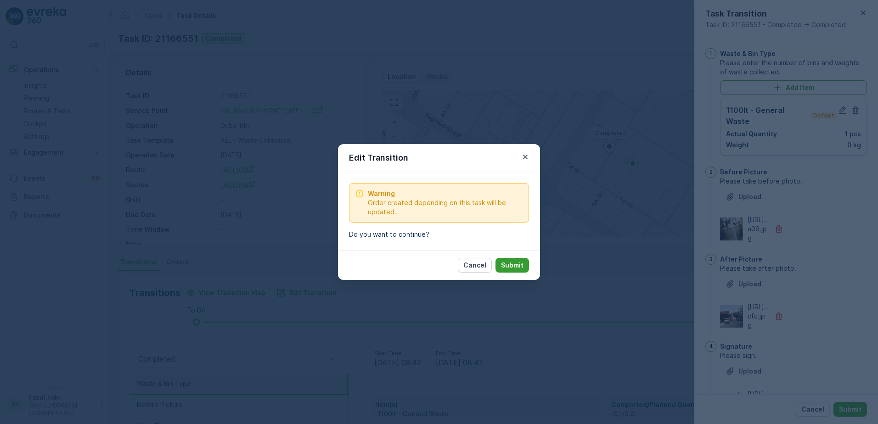
click at [512, 267] on p "Submit" at bounding box center [512, 265] width 23 height 9
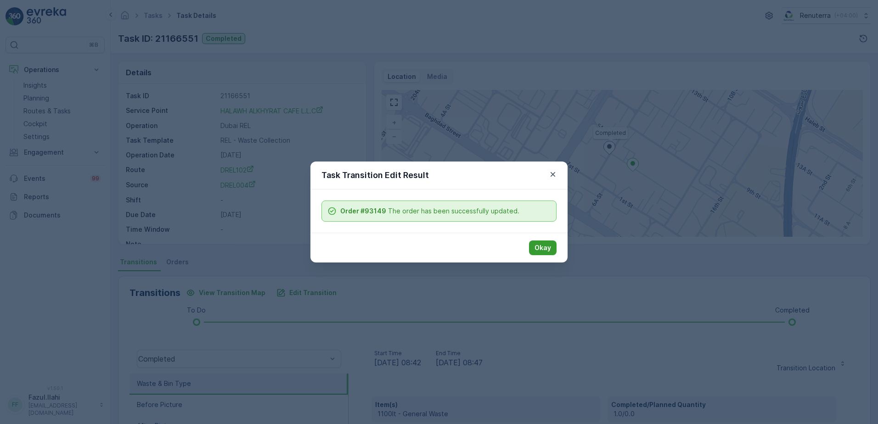
click at [547, 244] on p "Okay" at bounding box center [543, 247] width 17 height 9
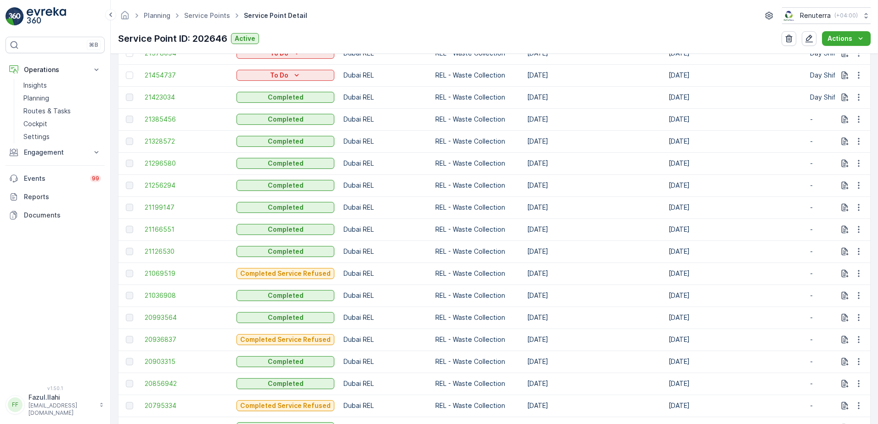
scroll to position [321, 0]
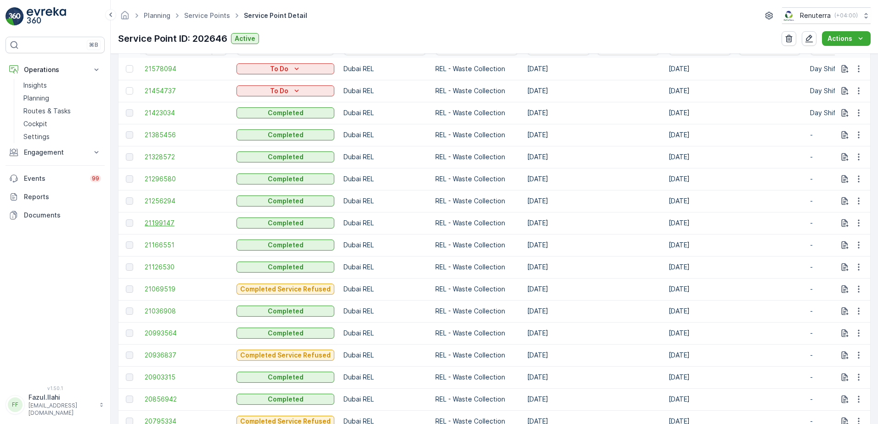
click at [148, 224] on span "21199147" at bounding box center [186, 223] width 83 height 9
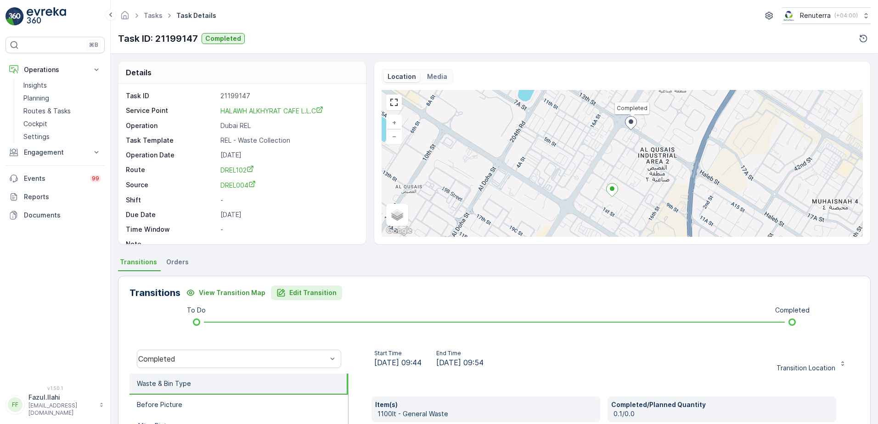
click at [302, 293] on p "Edit Transition" at bounding box center [312, 292] width 47 height 9
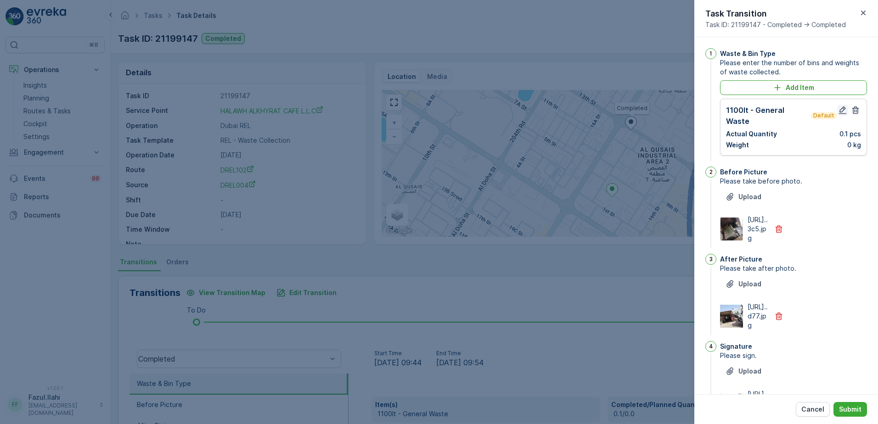
click at [839, 108] on icon "button" at bounding box center [842, 110] width 9 height 9
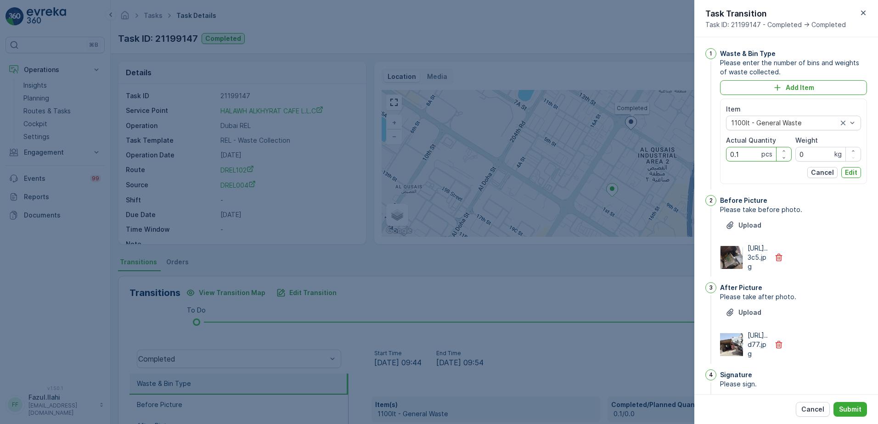
click at [750, 155] on Quantity "0.1" at bounding box center [759, 154] width 66 height 15
type Quantity "1"
click at [845, 175] on p "Edit" at bounding box center [851, 172] width 12 height 9
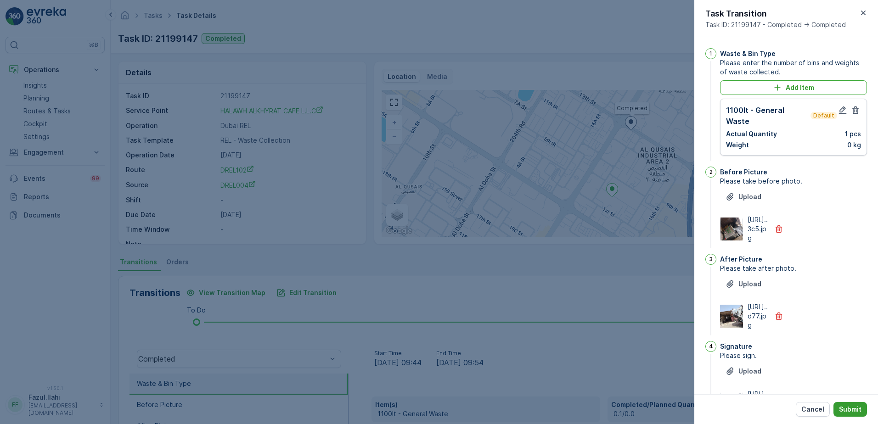
click at [850, 414] on p "Submit" at bounding box center [850, 409] width 23 height 9
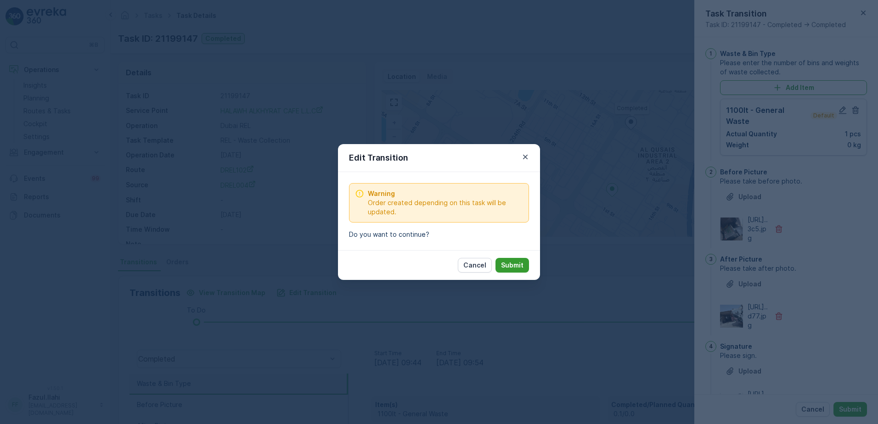
click at [518, 266] on p "Submit" at bounding box center [512, 265] width 23 height 9
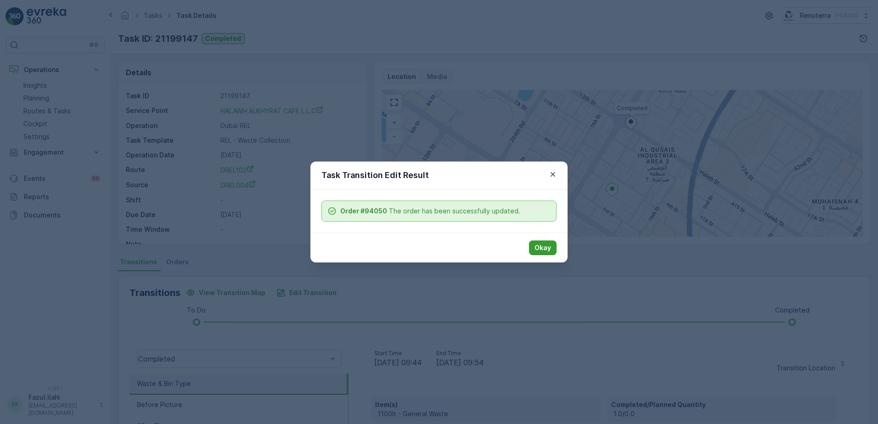
click at [542, 245] on p "Okay" at bounding box center [543, 247] width 17 height 9
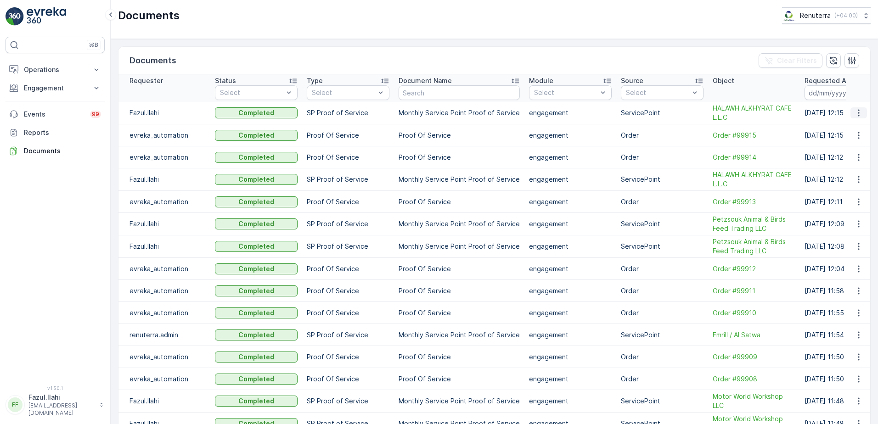
click at [854, 112] on icon "button" at bounding box center [858, 112] width 9 height 9
click at [853, 121] on div "See Details" at bounding box center [856, 126] width 43 height 13
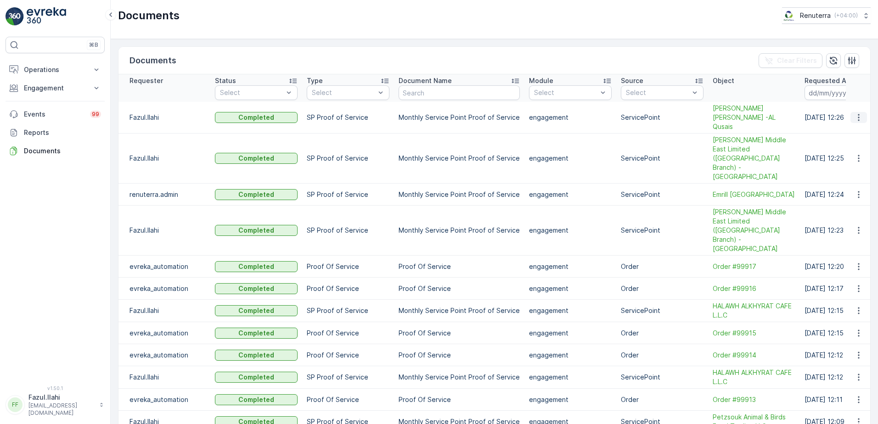
click at [856, 113] on icon "button" at bounding box center [858, 117] width 9 height 9
click at [849, 128] on span "See Details" at bounding box center [856, 126] width 35 height 9
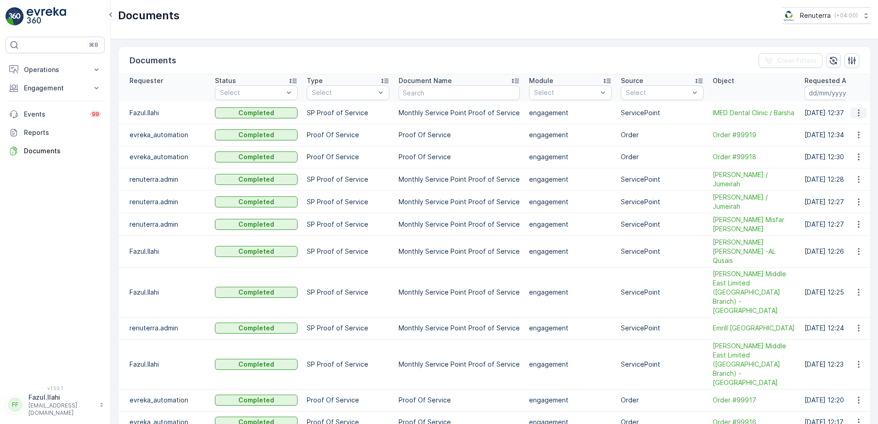
click at [856, 114] on icon "button" at bounding box center [858, 112] width 9 height 9
click at [857, 128] on span "See Details" at bounding box center [856, 126] width 35 height 9
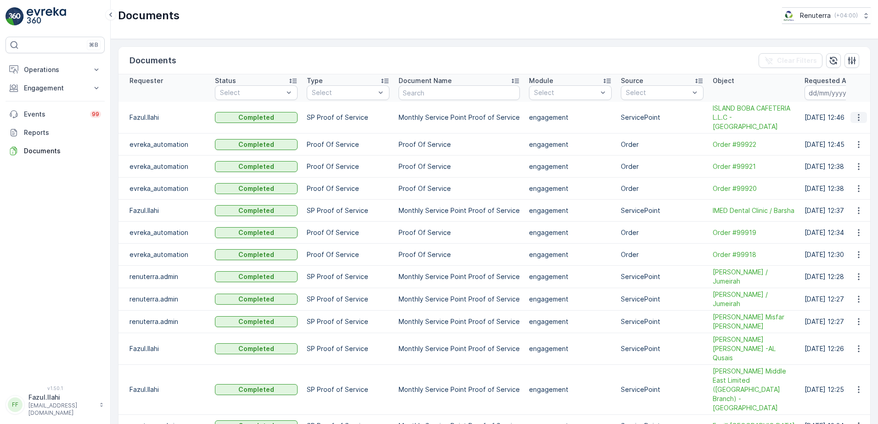
click at [861, 112] on button "button" at bounding box center [858, 117] width 17 height 11
click at [852, 128] on span "See Details" at bounding box center [856, 126] width 35 height 9
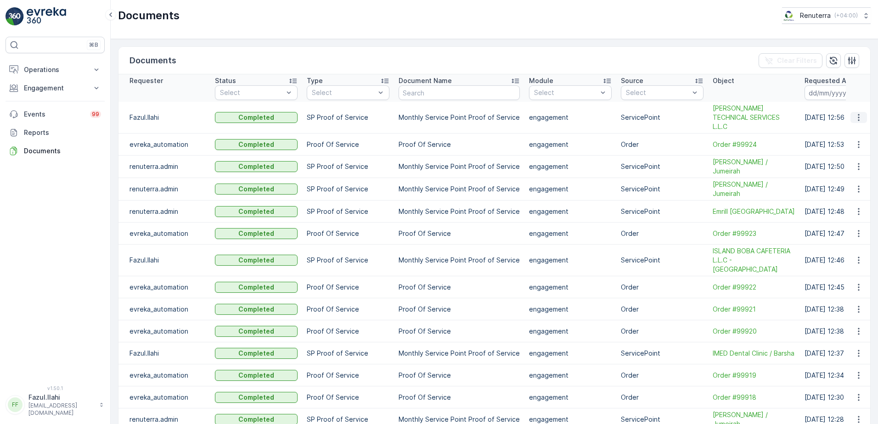
click at [858, 113] on icon "button" at bounding box center [858, 117] width 9 height 9
click at [846, 125] on span "See Details" at bounding box center [861, 127] width 35 height 9
